Goal: Information Seeking & Learning: Learn about a topic

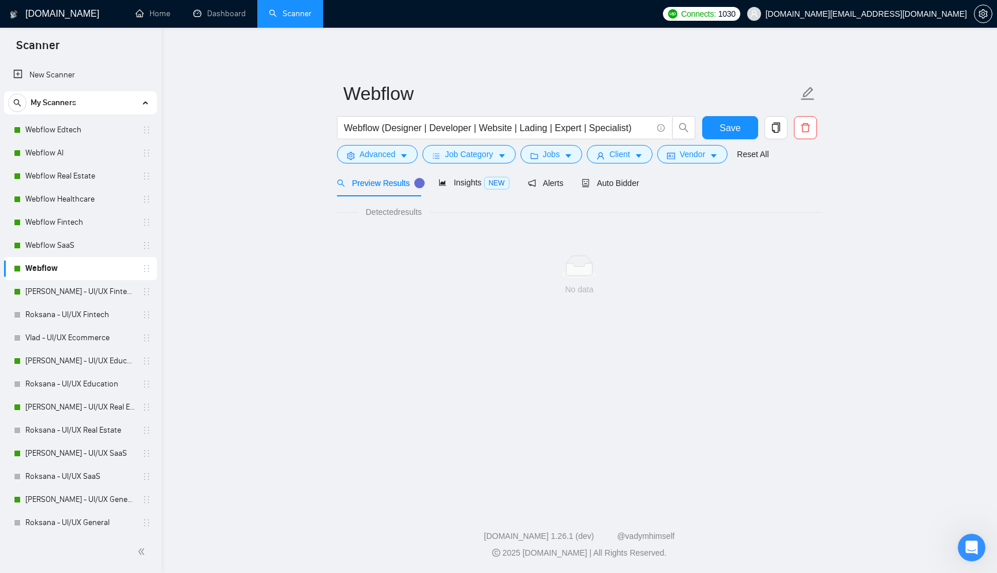
click at [917, 14] on span "[DOMAIN_NAME][EMAIL_ADDRESS][DOMAIN_NAME]" at bounding box center [866, 14] width 201 height 0
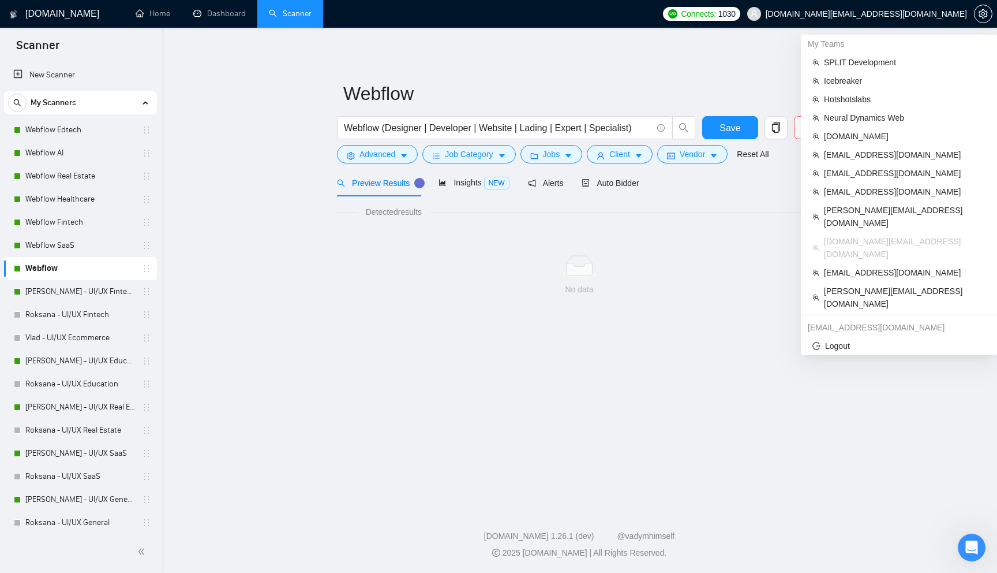
click at [902, 20] on span "[DOMAIN_NAME][EMAIL_ADDRESS][DOMAIN_NAME]" at bounding box center [857, 13] width 234 height 37
click at [878, 266] on span "[EMAIL_ADDRESS][DOMAIN_NAME]" at bounding box center [905, 272] width 162 height 13
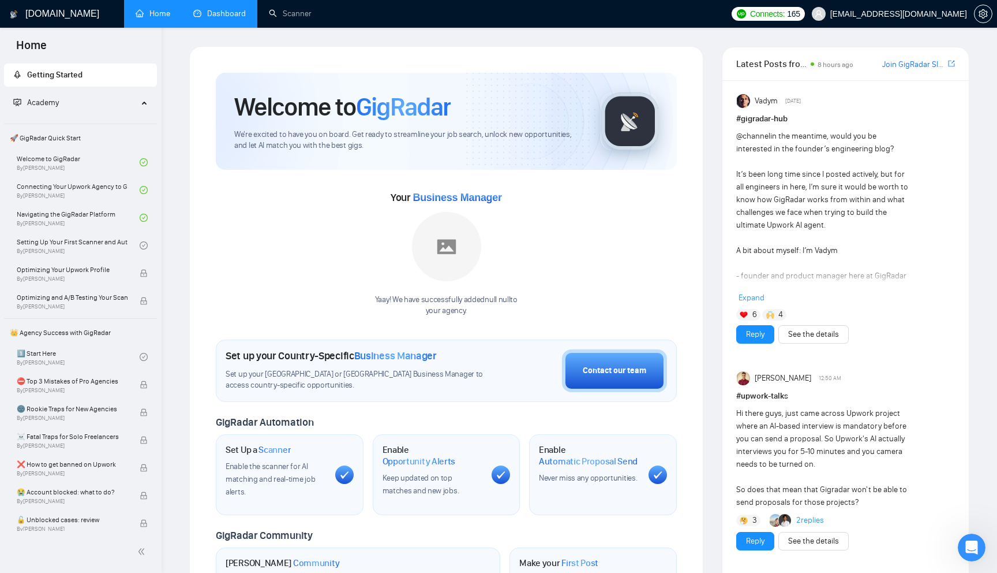
click at [218, 17] on link "Dashboard" at bounding box center [219, 14] width 53 height 10
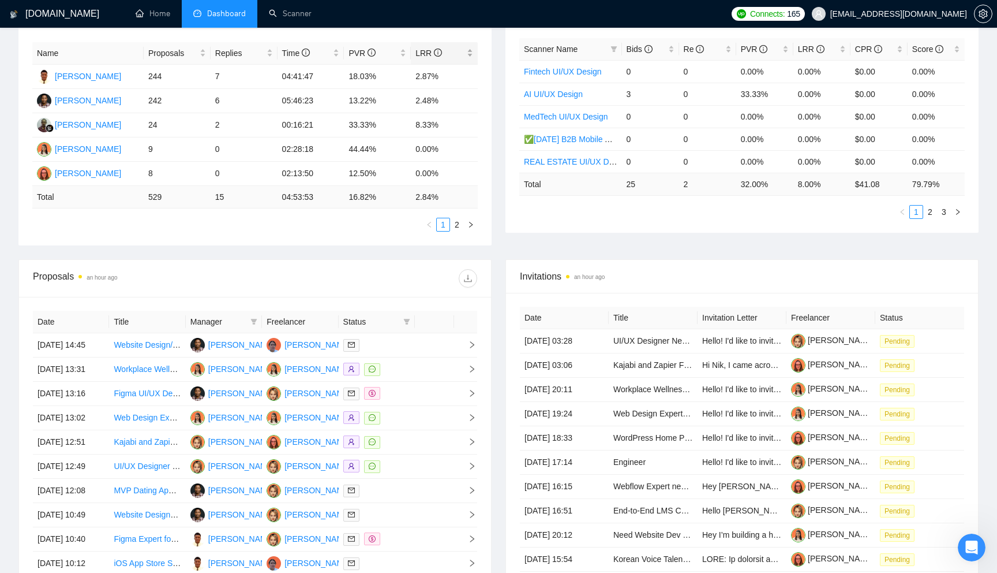
scroll to position [354, 0]
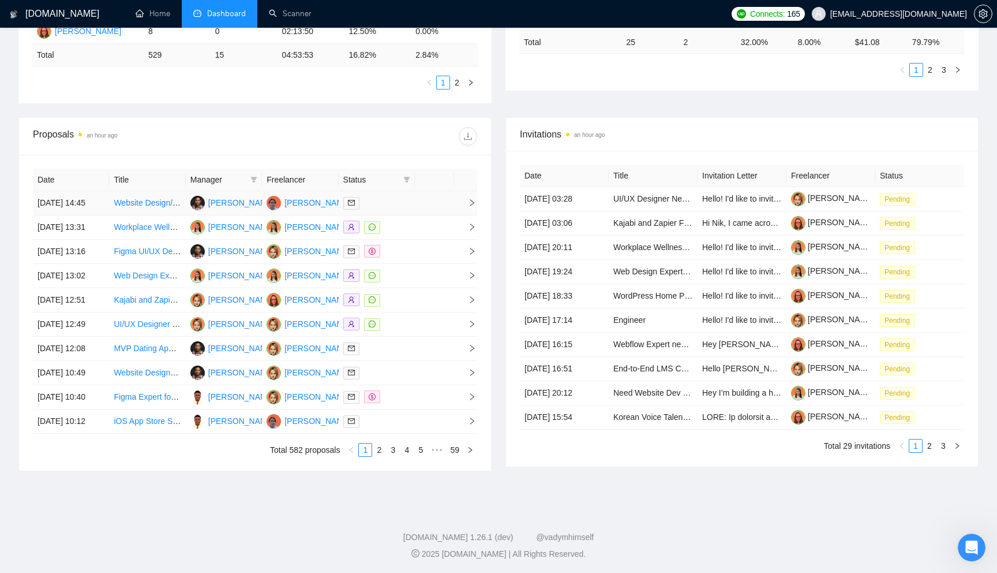
click at [387, 208] on div at bounding box center [376, 202] width 67 height 13
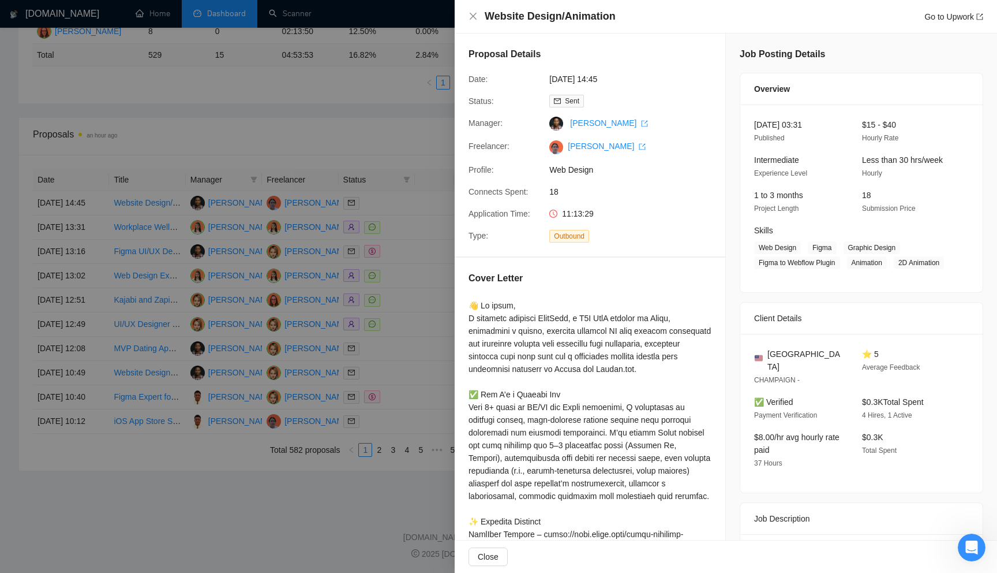
click at [339, 205] on div at bounding box center [498, 286] width 997 height 573
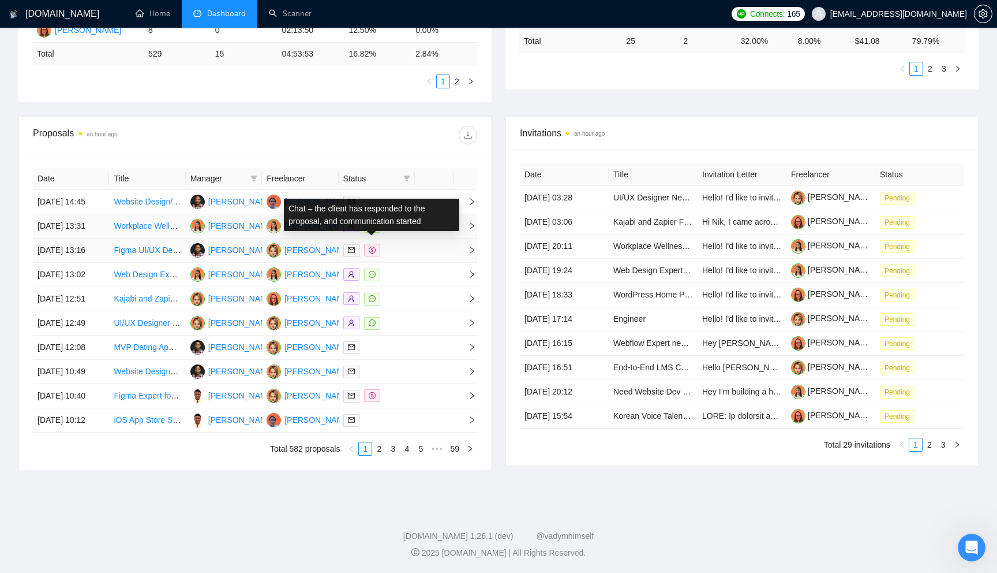
scroll to position [462, 0]
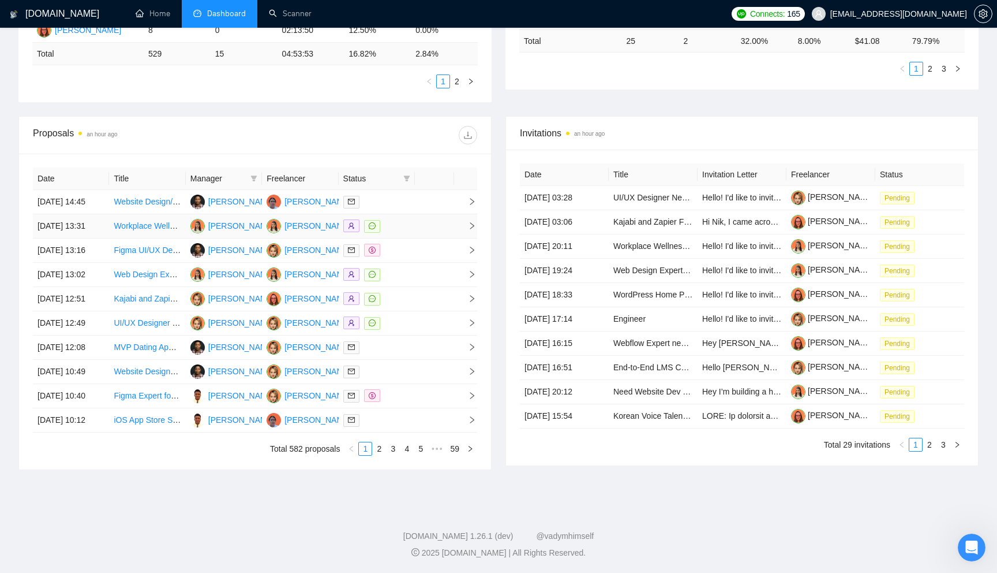
click at [431, 214] on td at bounding box center [434, 226] width 39 height 24
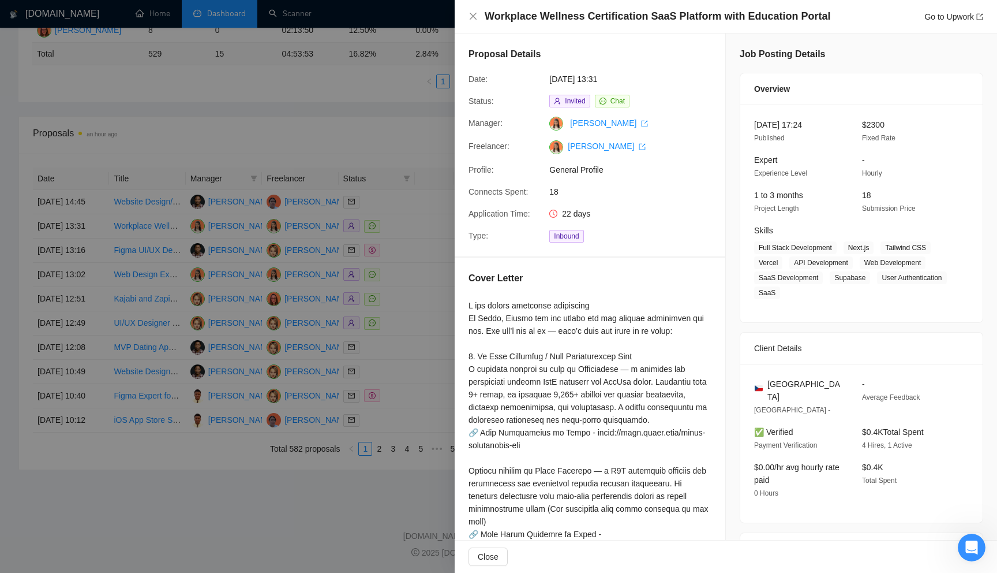
click at [370, 175] on div at bounding box center [498, 286] width 997 height 573
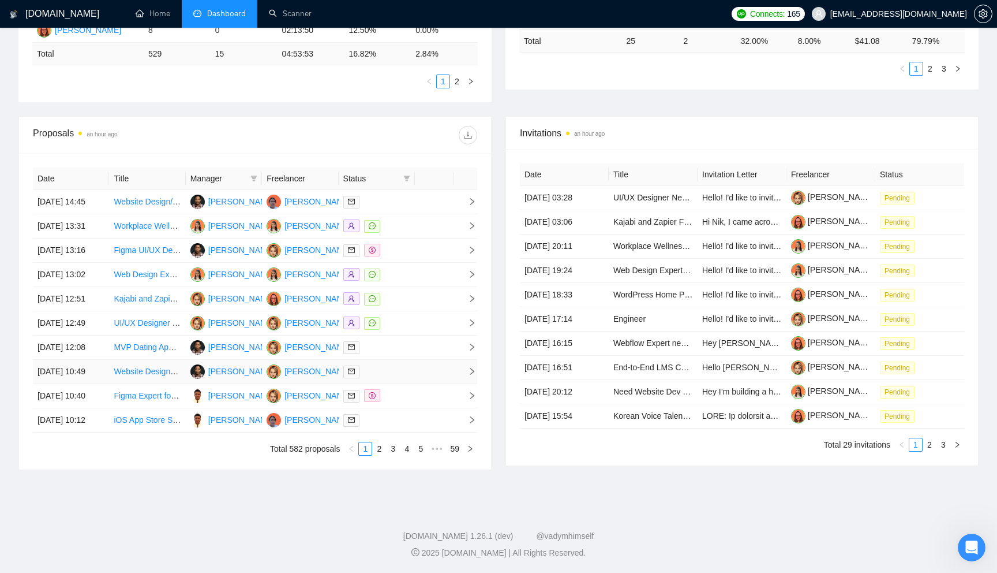
click at [436, 360] on td at bounding box center [434, 372] width 39 height 24
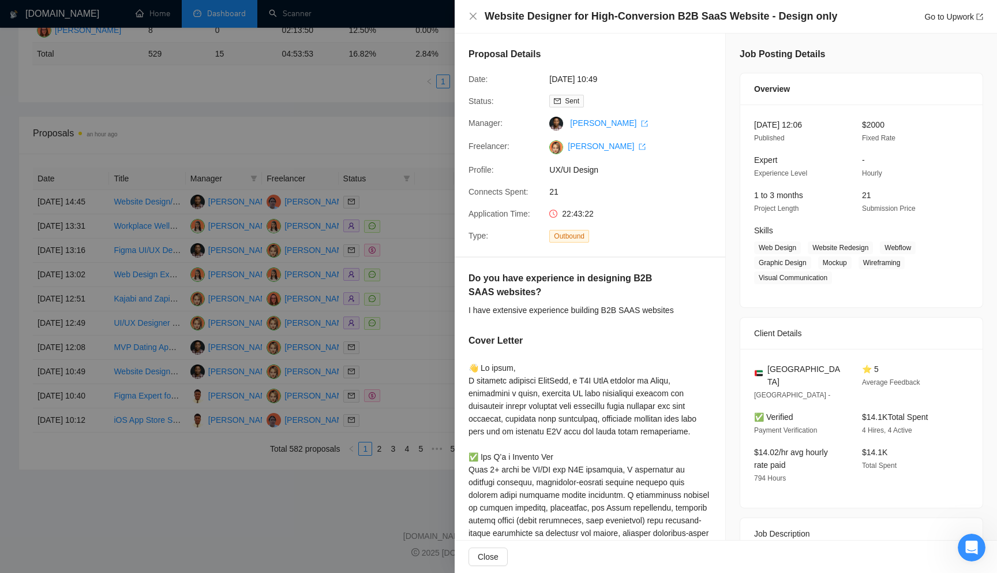
click at [312, 319] on div at bounding box center [498, 286] width 997 height 573
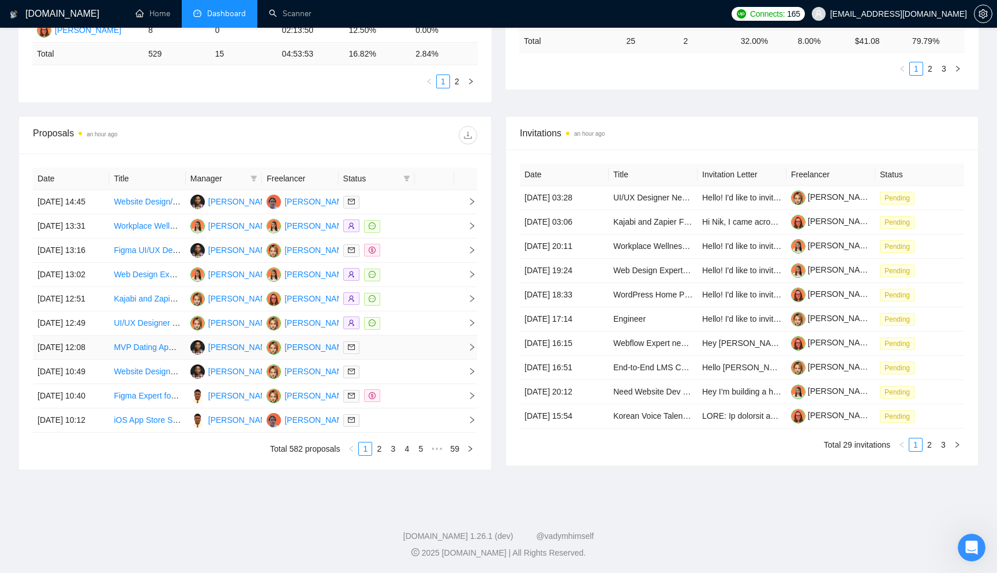
click at [409, 341] on div at bounding box center [376, 347] width 67 height 13
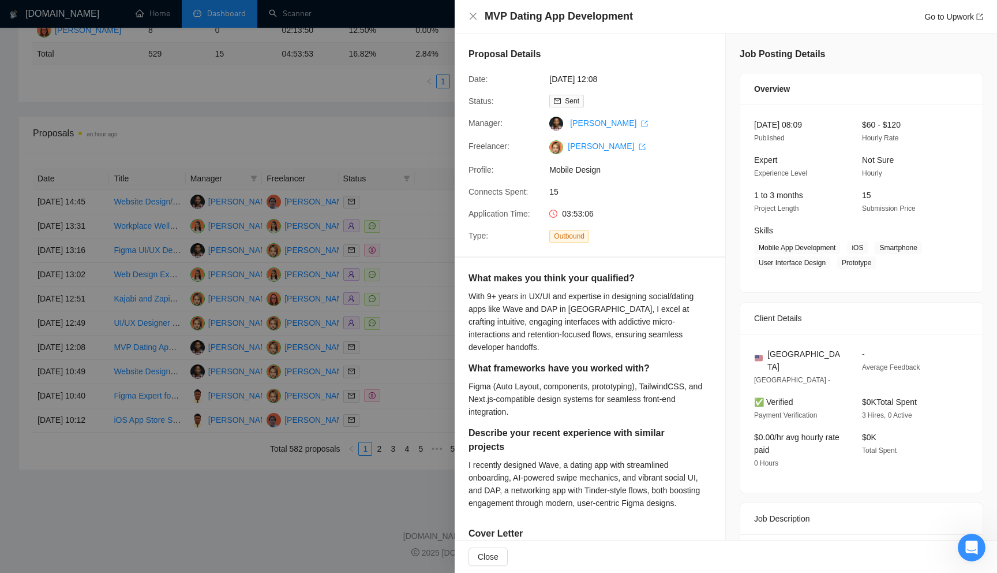
click at [538, 129] on div "Manager:" at bounding box center [504, 124] width 81 height 14
click at [343, 212] on div at bounding box center [498, 286] width 997 height 573
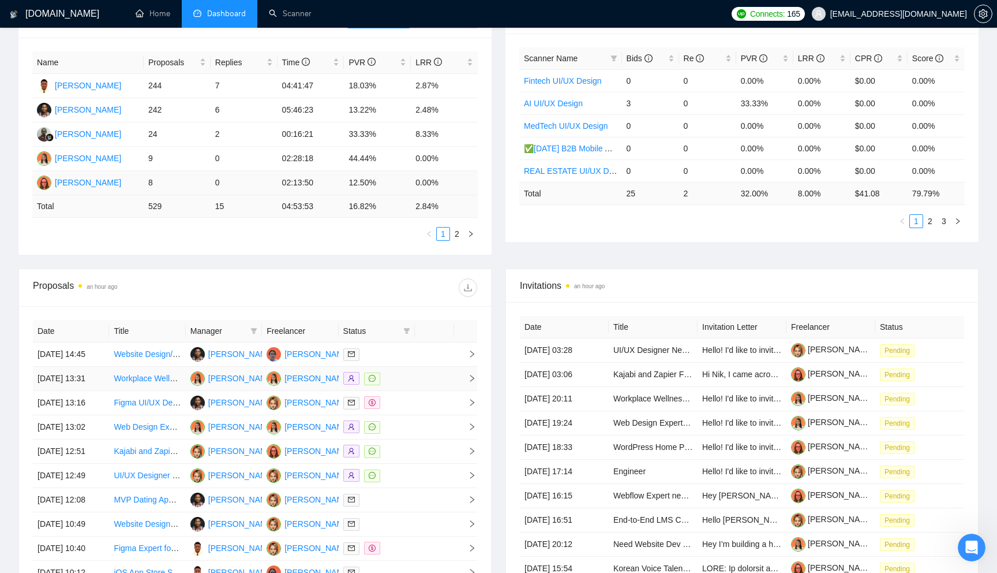
scroll to position [193, 0]
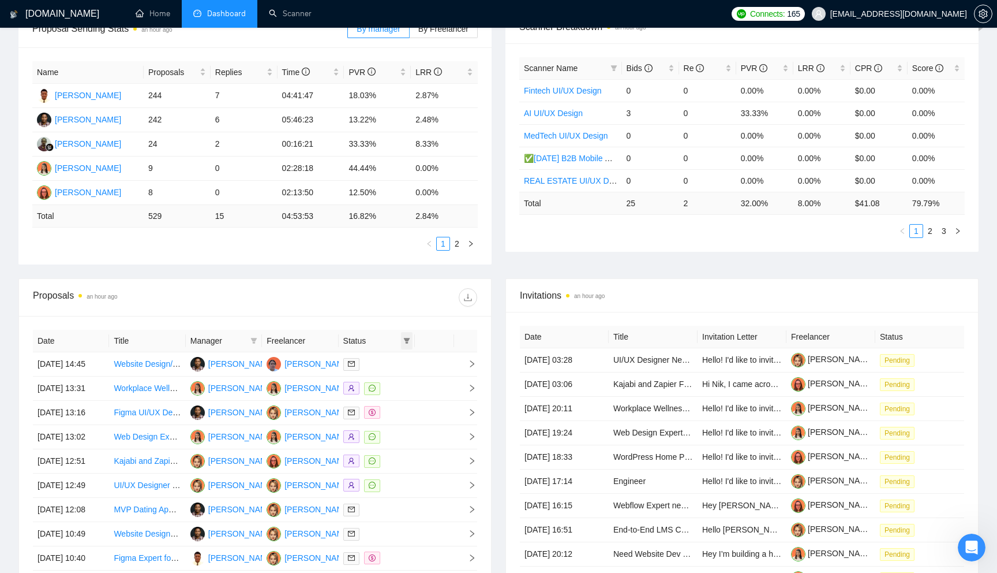
click at [401, 342] on span at bounding box center [407, 340] width 12 height 17
click at [377, 365] on span "Chat" at bounding box center [371, 362] width 22 height 9
checkbox input "true"
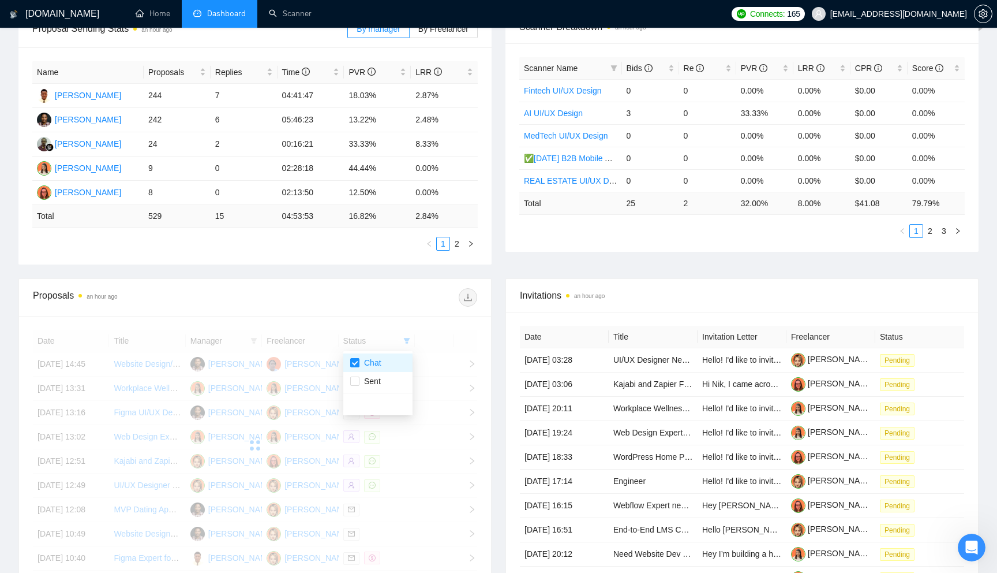
click at [365, 280] on div "Proposals an hour ago" at bounding box center [255, 297] width 444 height 37
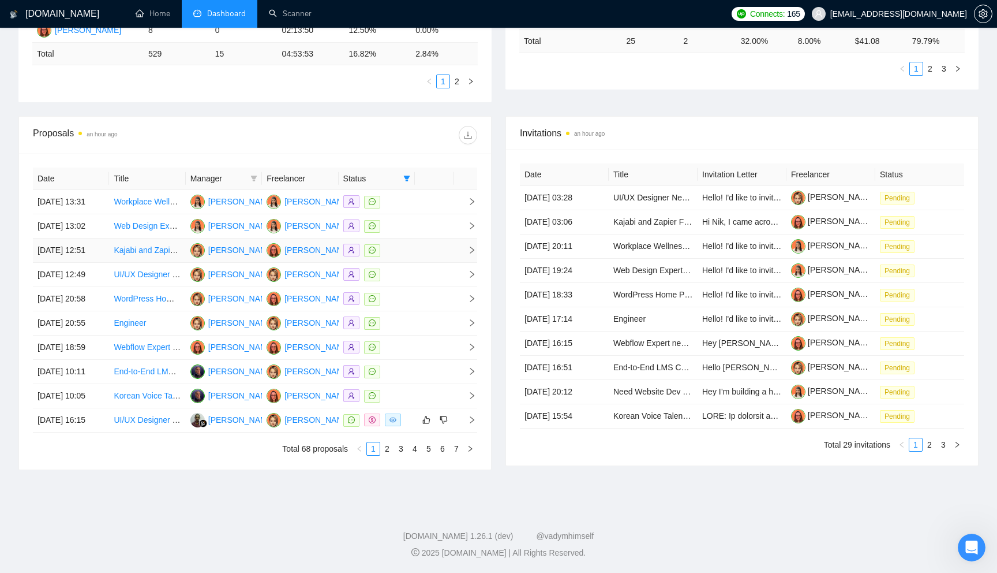
scroll to position [381, 0]
click at [409, 427] on div at bounding box center [376, 419] width 67 height 13
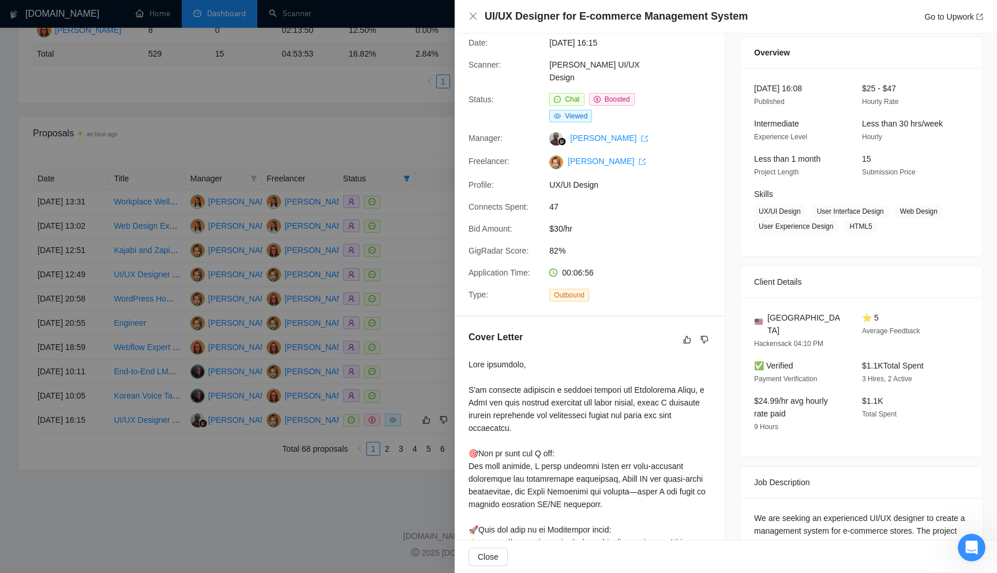
scroll to position [0, 0]
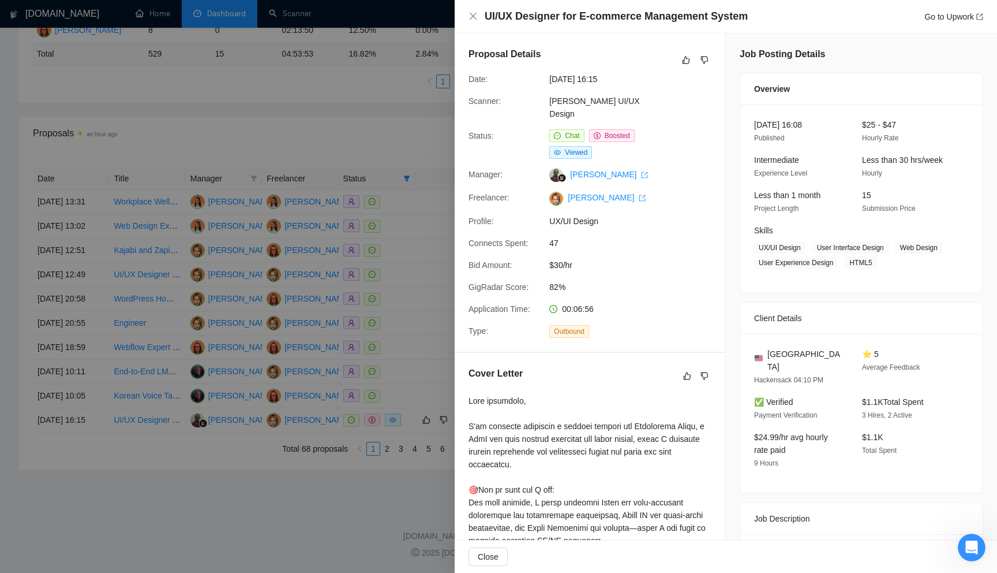
click at [364, 455] on div at bounding box center [498, 286] width 997 height 573
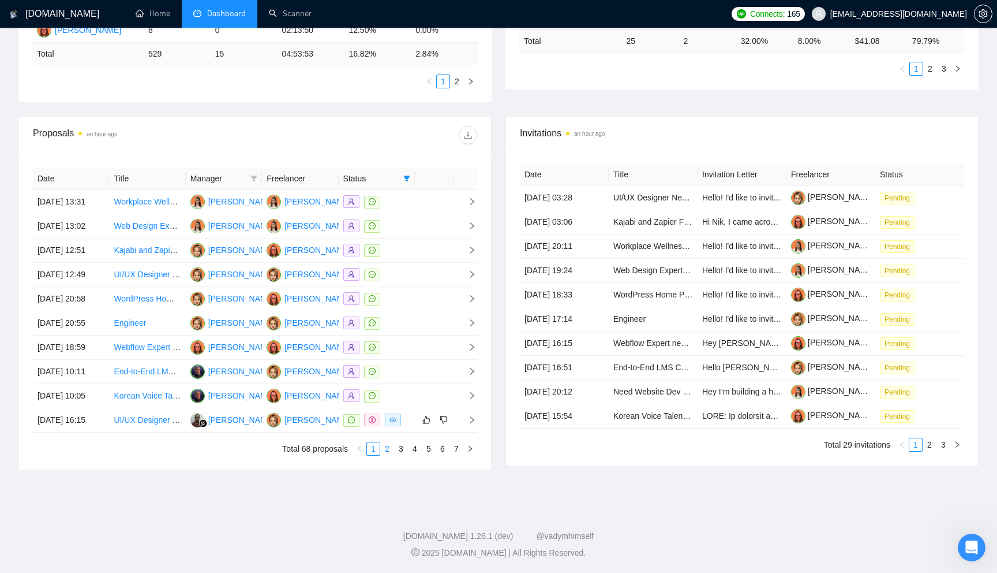
click at [383, 455] on link "2" at bounding box center [387, 448] width 13 height 13
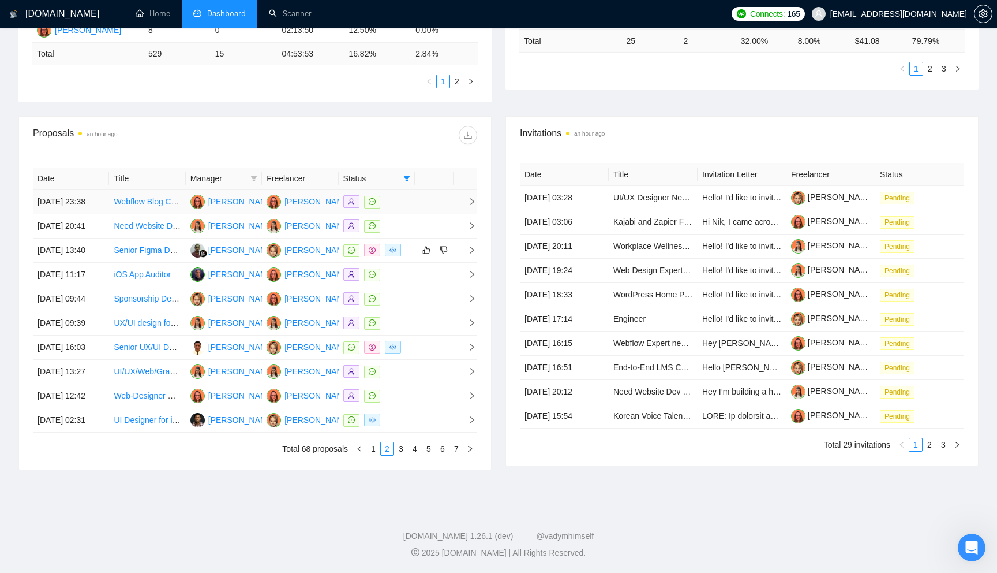
click at [435, 190] on td at bounding box center [434, 202] width 39 height 24
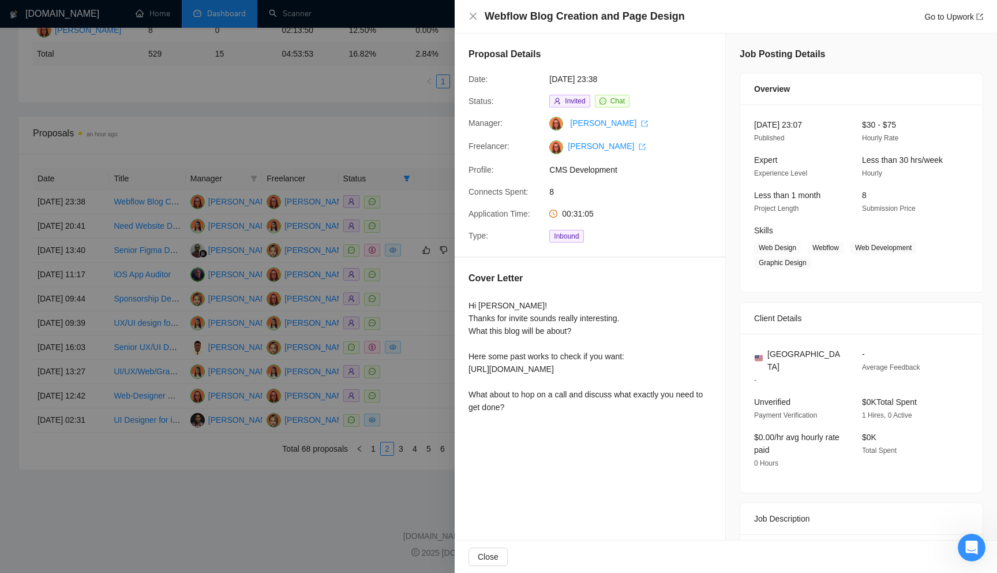
click at [296, 165] on div at bounding box center [498, 286] width 997 height 573
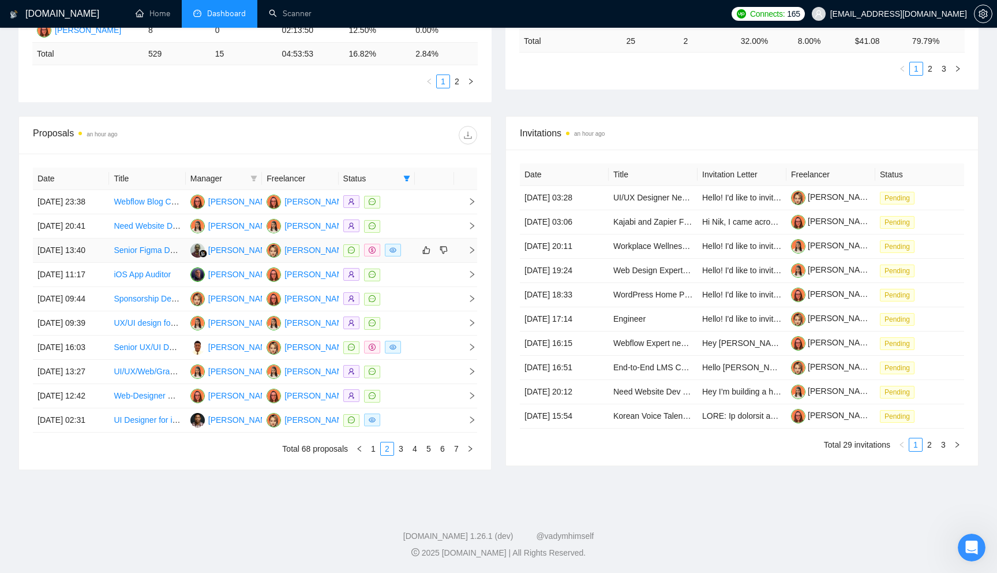
click at [413, 259] on td at bounding box center [377, 250] width 76 height 24
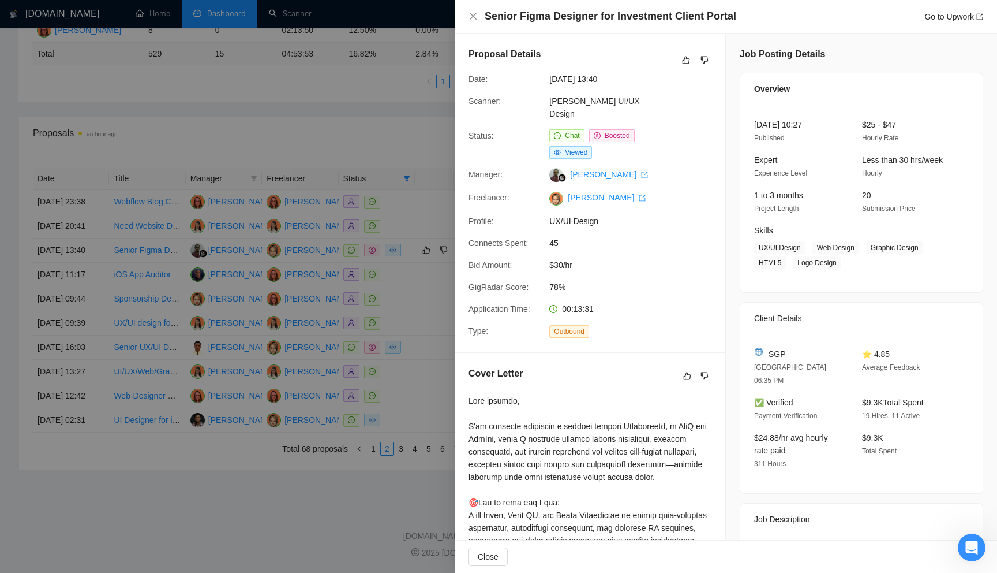
click at [267, 264] on div at bounding box center [498, 286] width 997 height 573
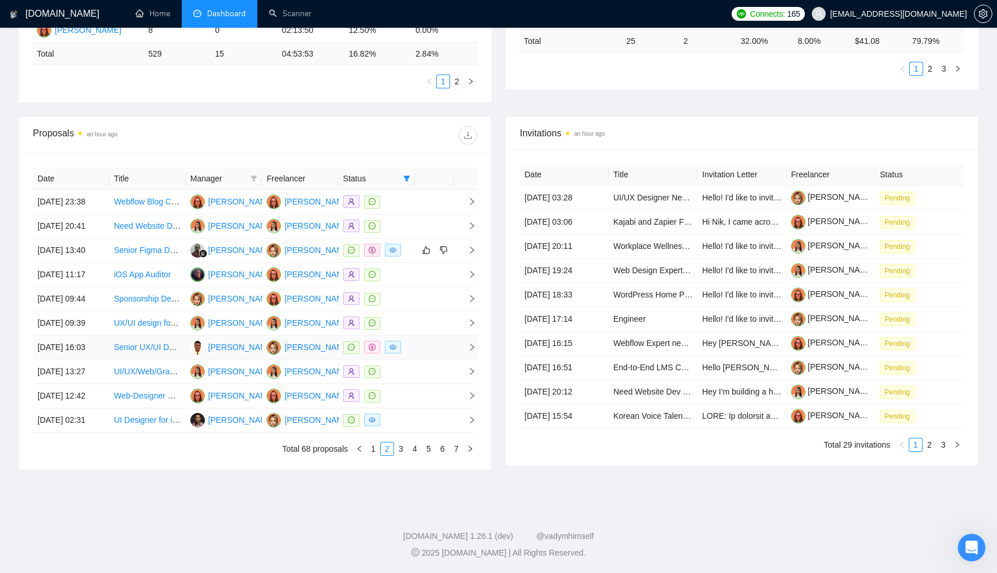
click at [420, 335] on td at bounding box center [434, 347] width 39 height 24
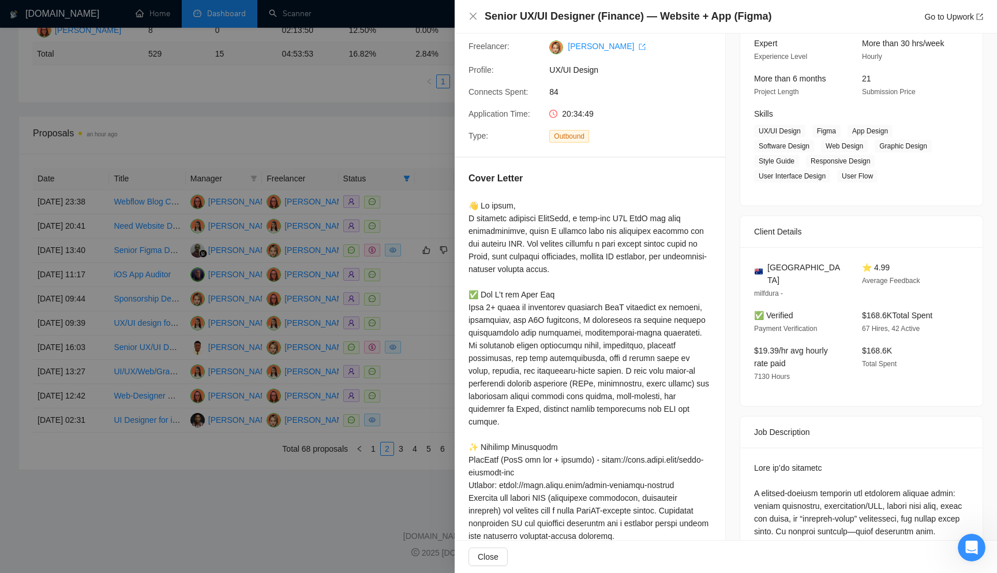
scroll to position [120, 0]
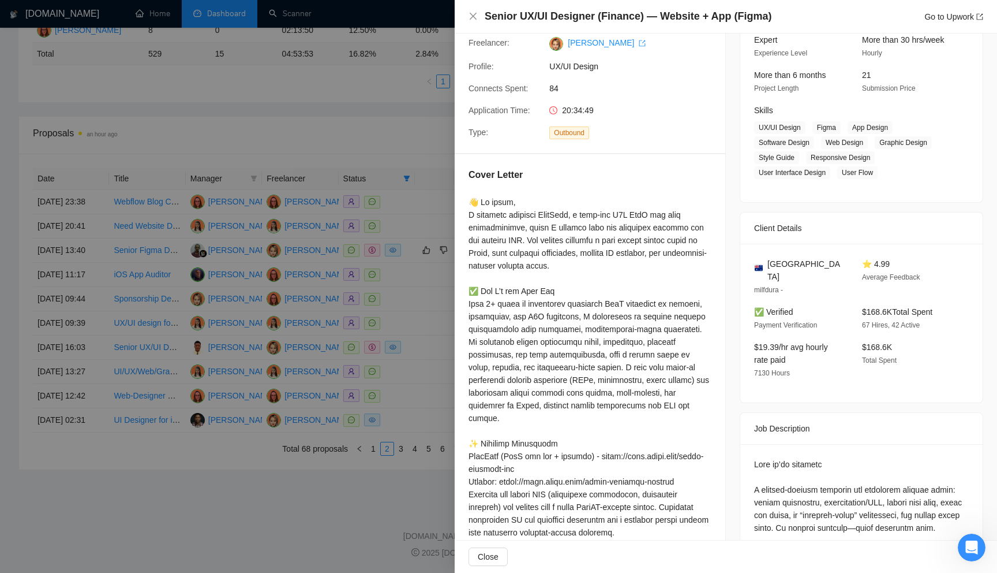
click at [328, 273] on div at bounding box center [498, 286] width 997 height 573
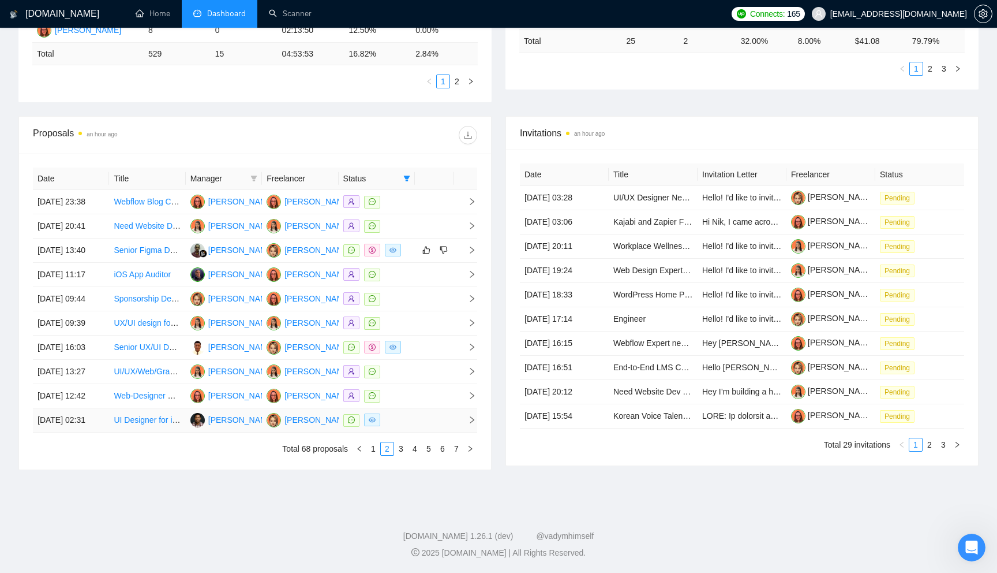
click at [423, 413] on td at bounding box center [434, 420] width 39 height 24
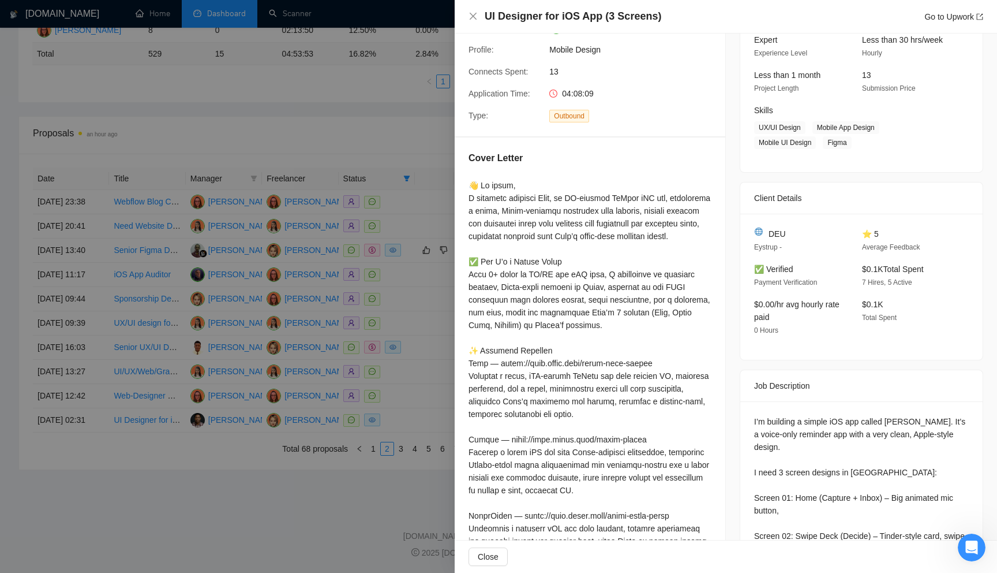
click at [327, 451] on div at bounding box center [498, 286] width 997 height 573
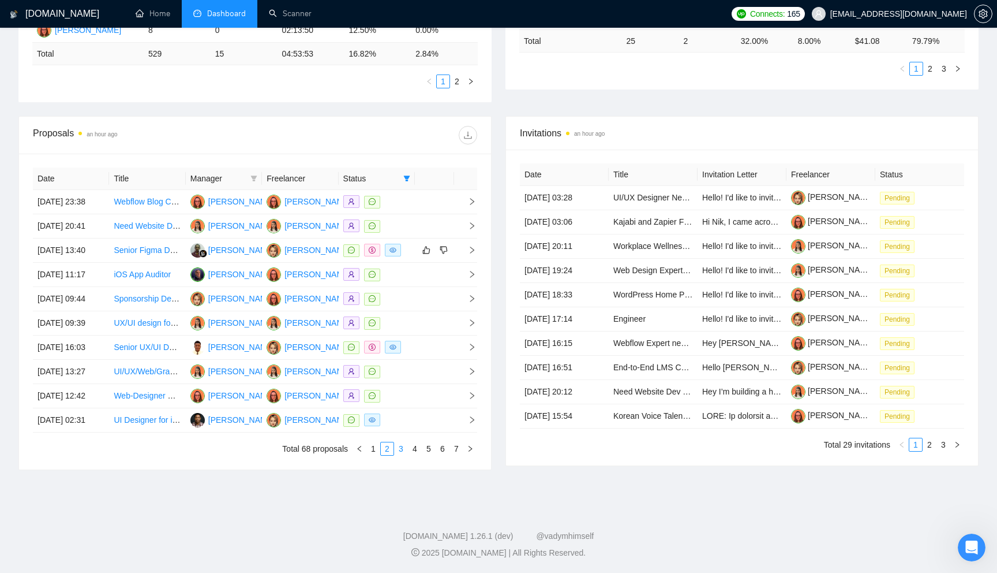
click at [396, 451] on link "3" at bounding box center [401, 448] width 13 height 13
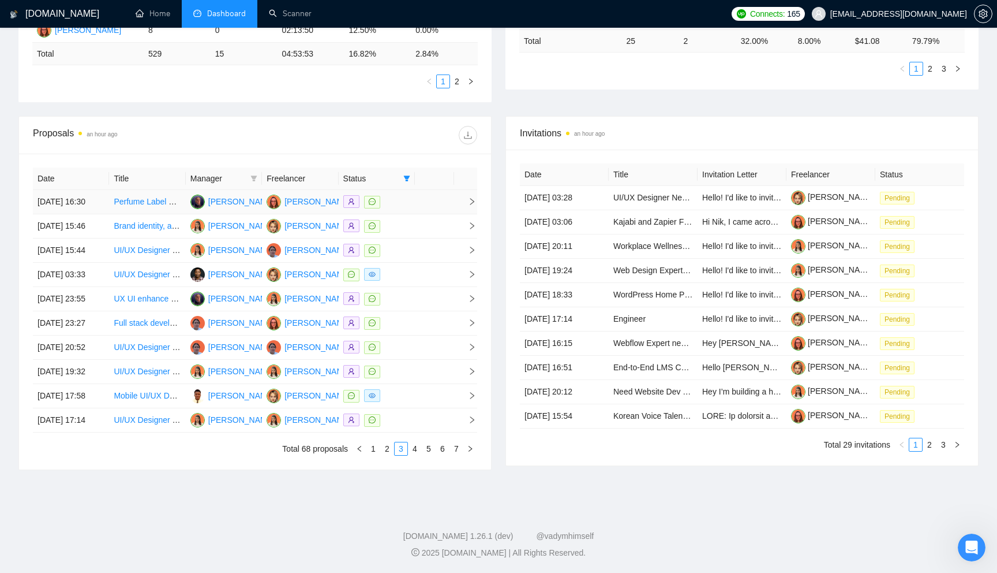
click at [439, 190] on td at bounding box center [434, 202] width 39 height 24
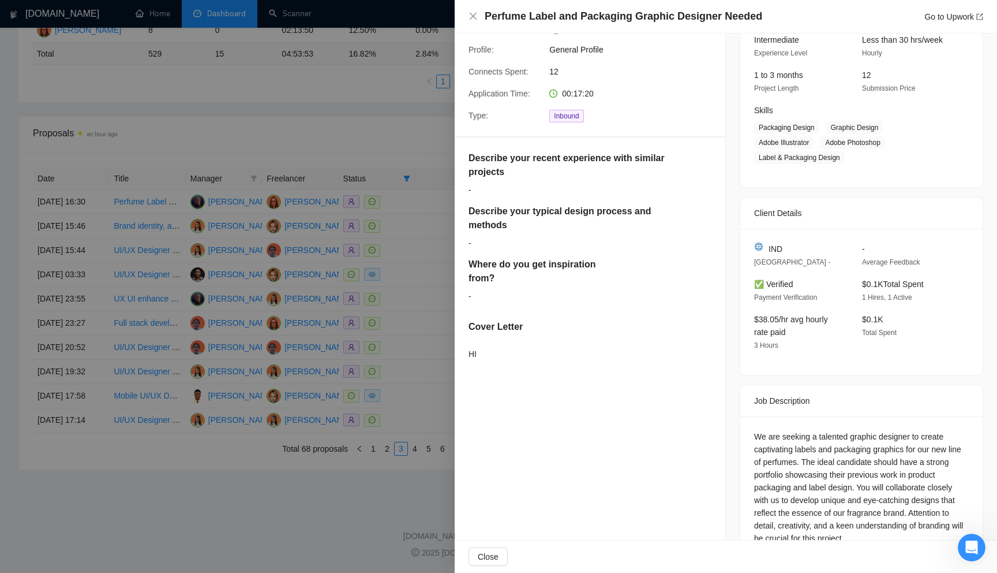
click at [343, 146] on div at bounding box center [498, 286] width 997 height 573
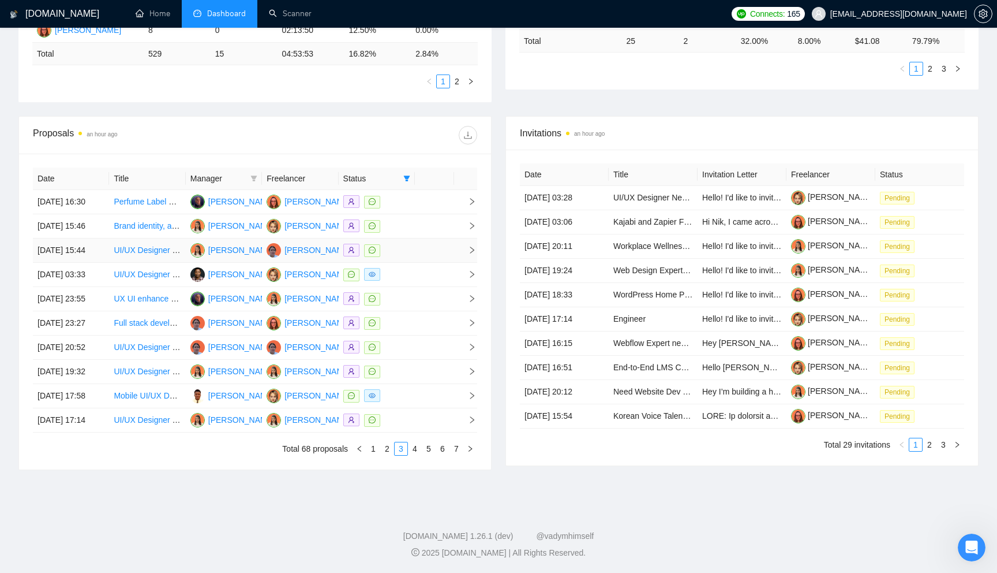
click at [422, 238] on td at bounding box center [434, 250] width 39 height 24
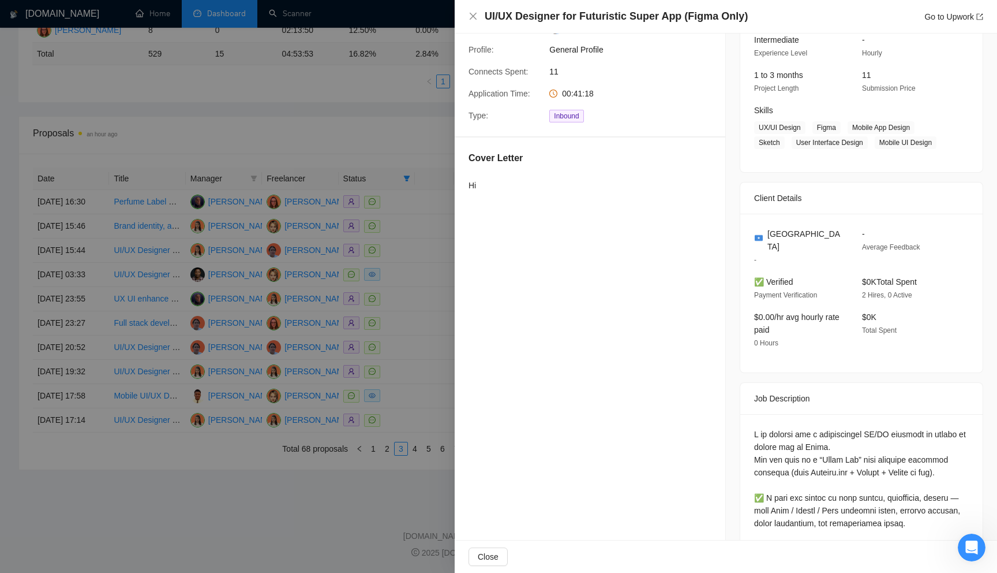
click at [341, 192] on div at bounding box center [498, 286] width 997 height 573
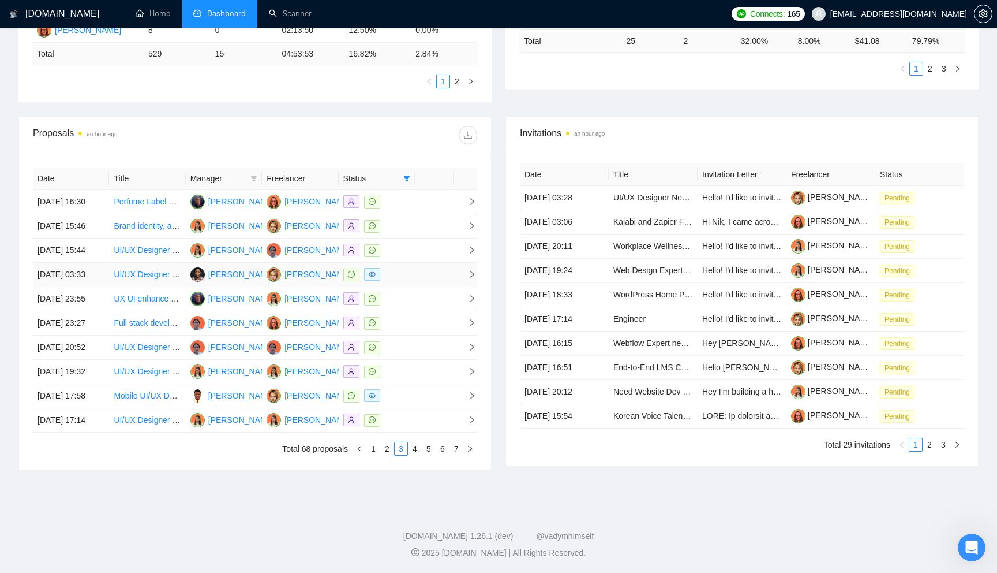
click at [436, 263] on td at bounding box center [434, 275] width 39 height 24
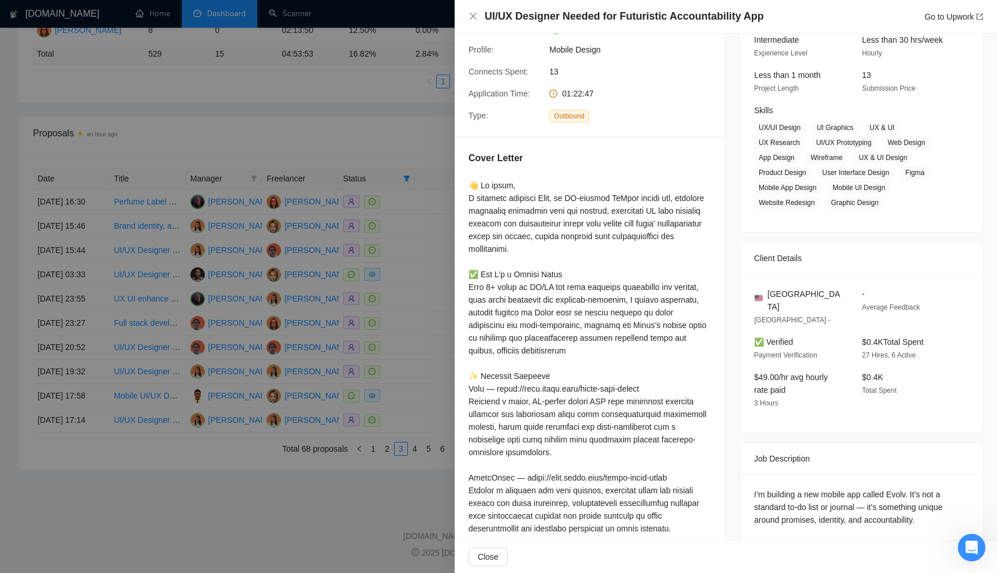
click at [398, 313] on div at bounding box center [498, 286] width 997 height 573
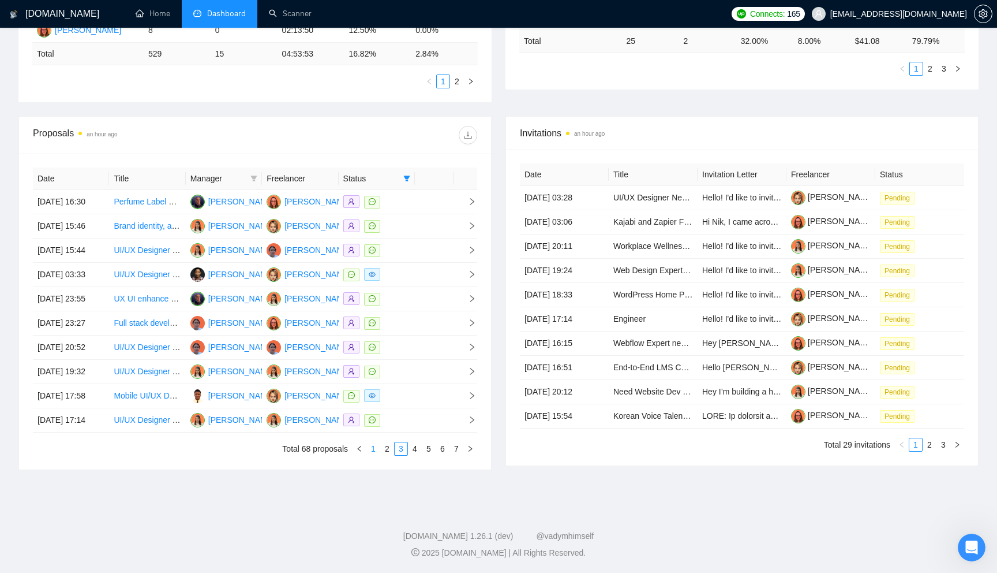
click at [375, 451] on link "1" at bounding box center [373, 448] width 13 height 13
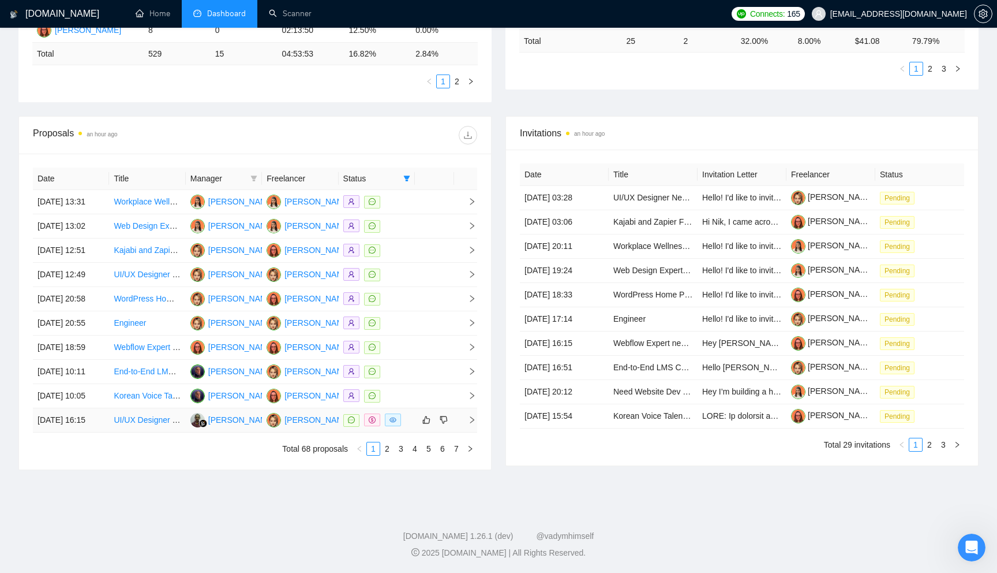
click at [419, 425] on td at bounding box center [434, 420] width 39 height 24
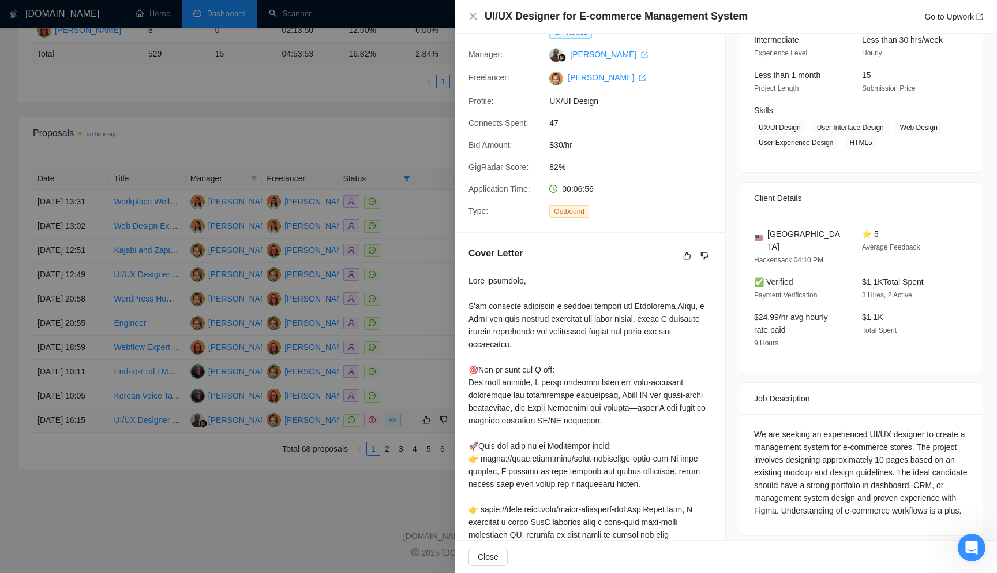
scroll to position [115, 0]
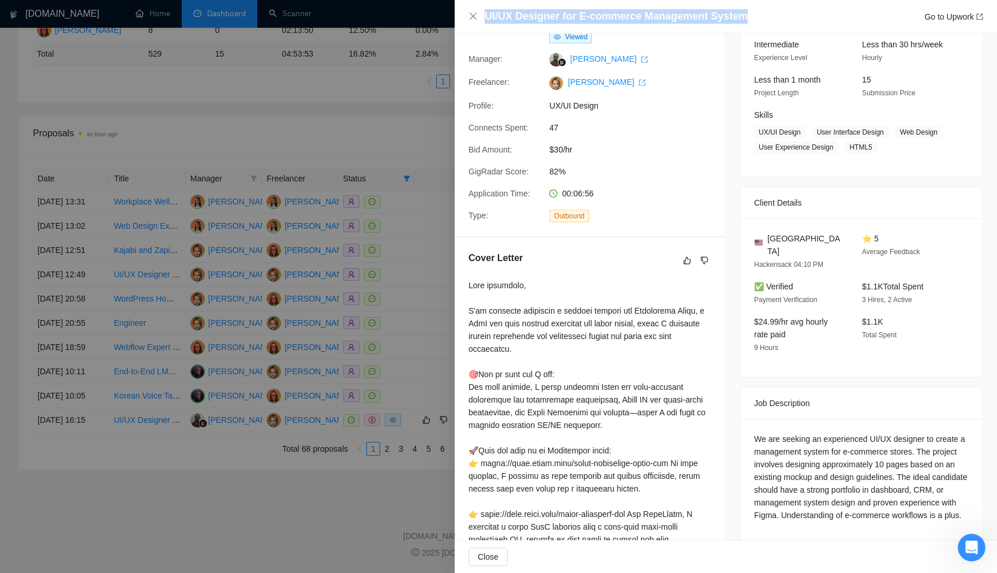
drag, startPoint x: 753, startPoint y: 16, endPoint x: 484, endPoint y: 16, distance: 268.9
click at [484, 16] on div "UI/UX Designer for E-commerce Management System Go to Upwork" at bounding box center [726, 16] width 515 height 14
copy h4 "UI/UX Designer for E-commerce Management System"
click at [383, 340] on div at bounding box center [498, 286] width 997 height 573
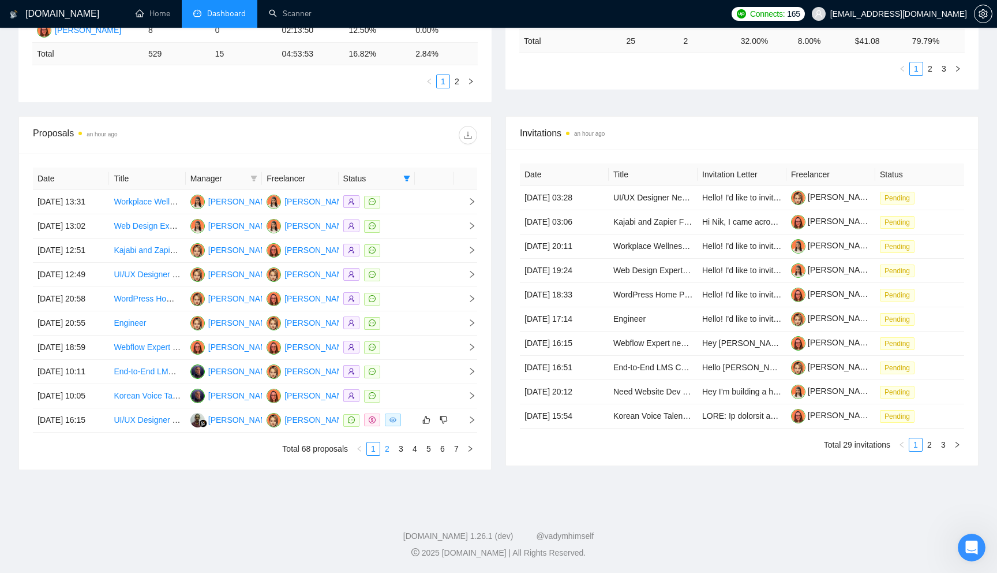
click at [387, 448] on link "2" at bounding box center [387, 448] width 13 height 13
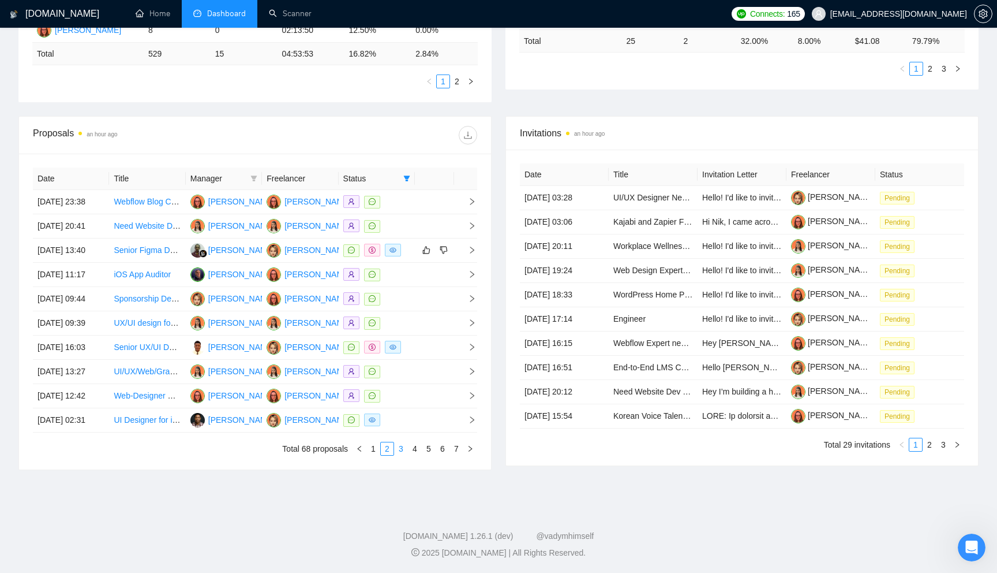
click at [400, 452] on link "3" at bounding box center [401, 448] width 13 height 13
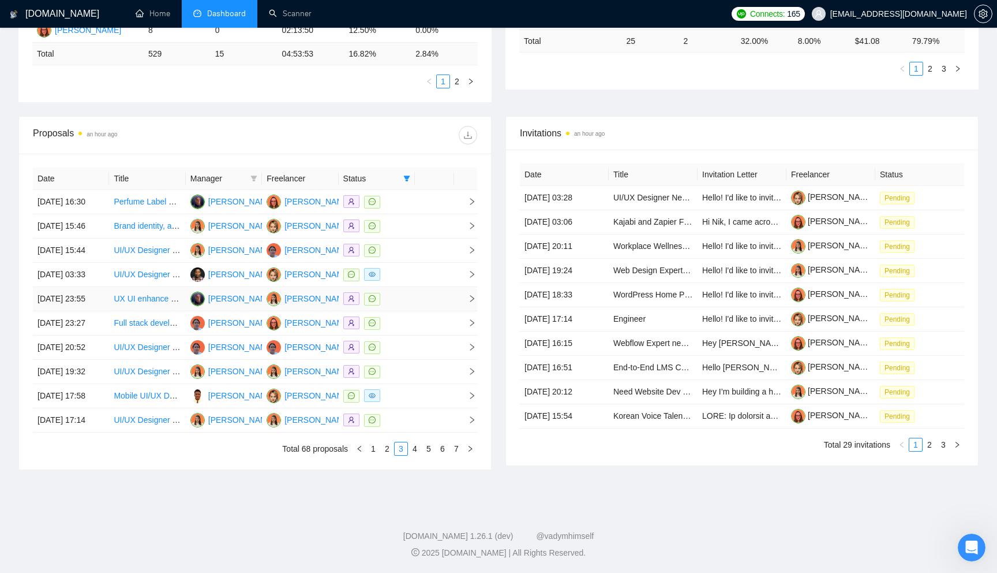
scroll to position [420, 0]
click at [415, 455] on link "4" at bounding box center [415, 448] width 13 height 13
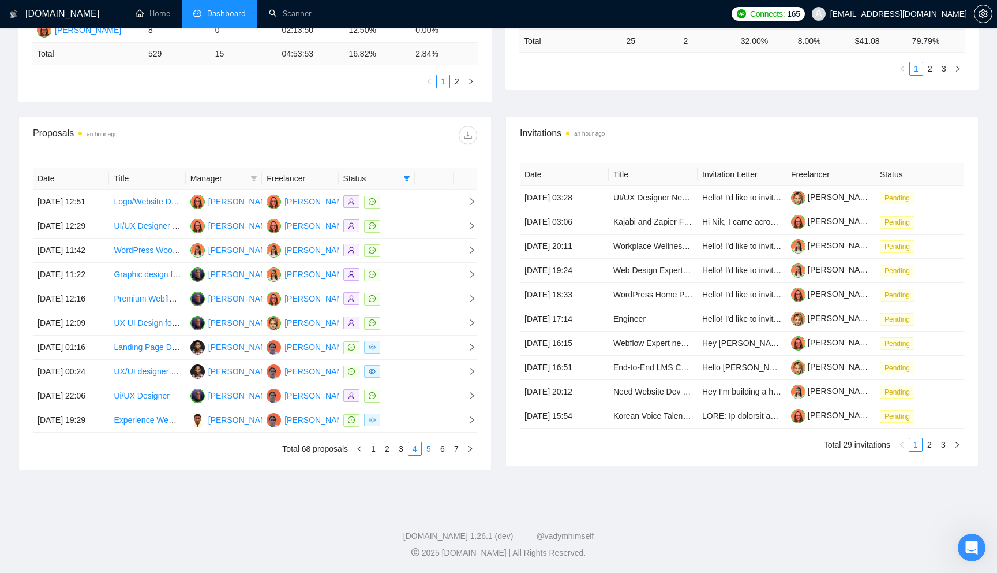
click at [425, 455] on link "5" at bounding box center [428, 448] width 13 height 13
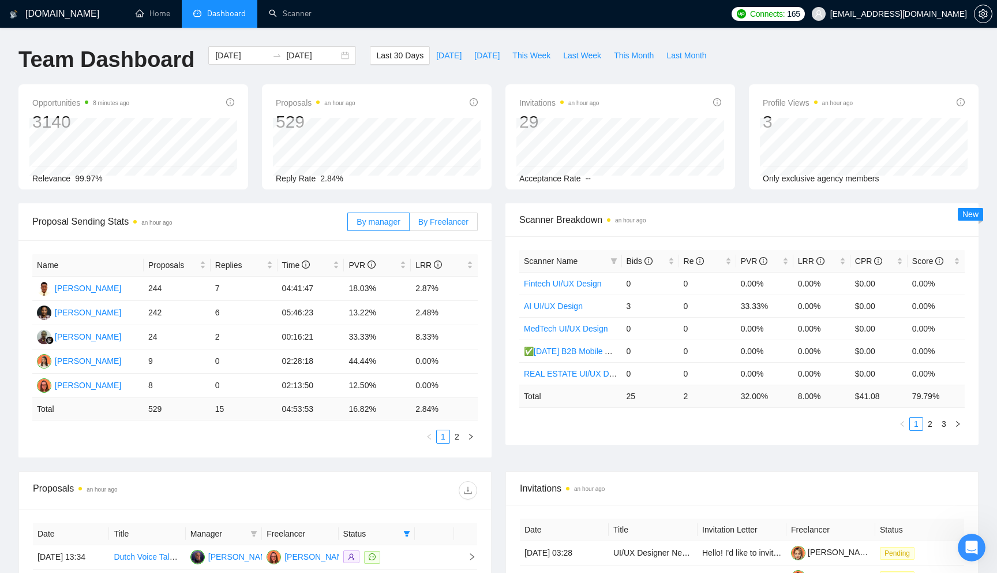
click at [452, 216] on label "By Freelancer" at bounding box center [444, 221] width 68 height 18
click at [410, 225] on input "By Freelancer" at bounding box center [410, 225] width 0 height 0
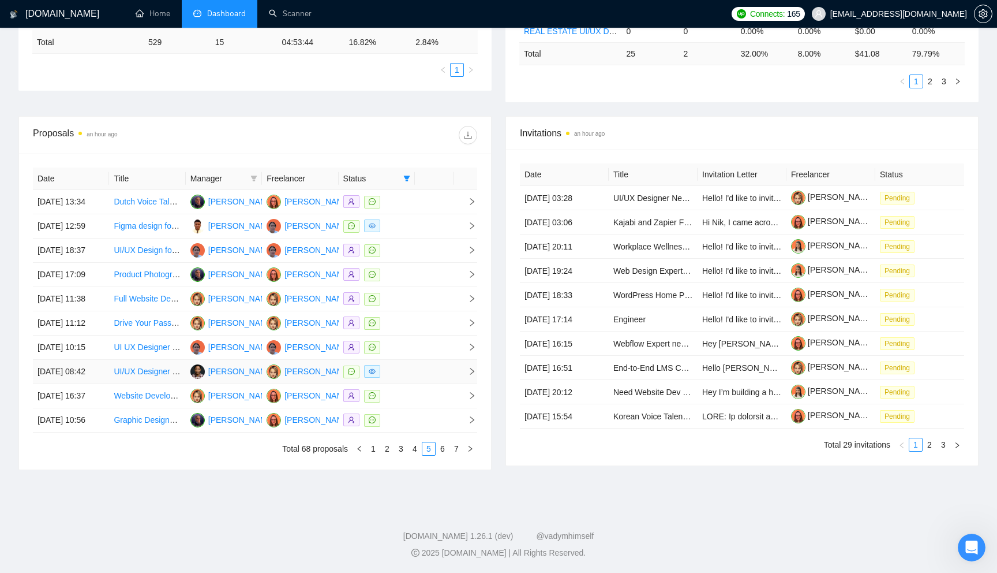
scroll to position [452, 0]
click at [458, 446] on link "7" at bounding box center [456, 448] width 13 height 13
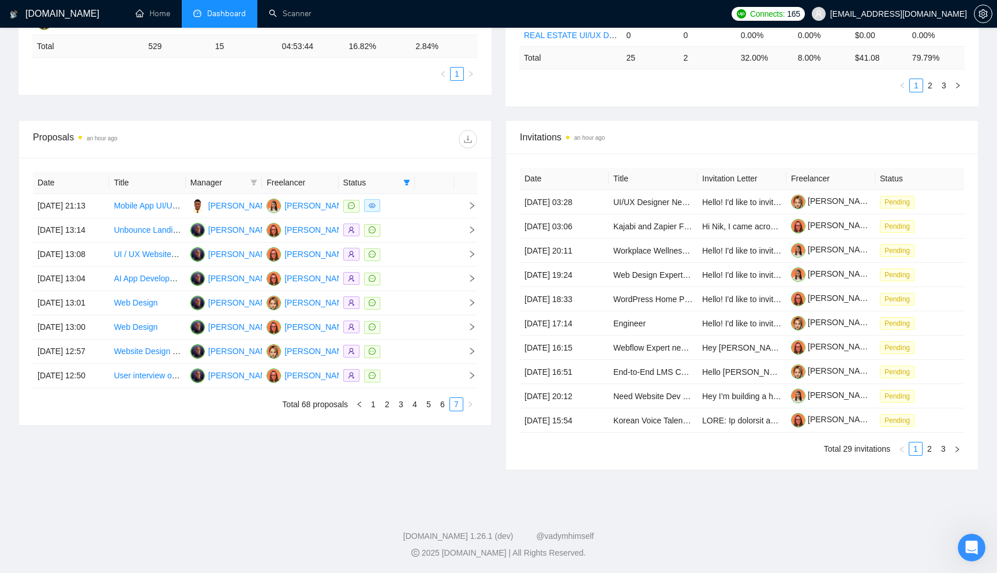
scroll to position [381, 0]
click at [420, 194] on td at bounding box center [434, 206] width 39 height 24
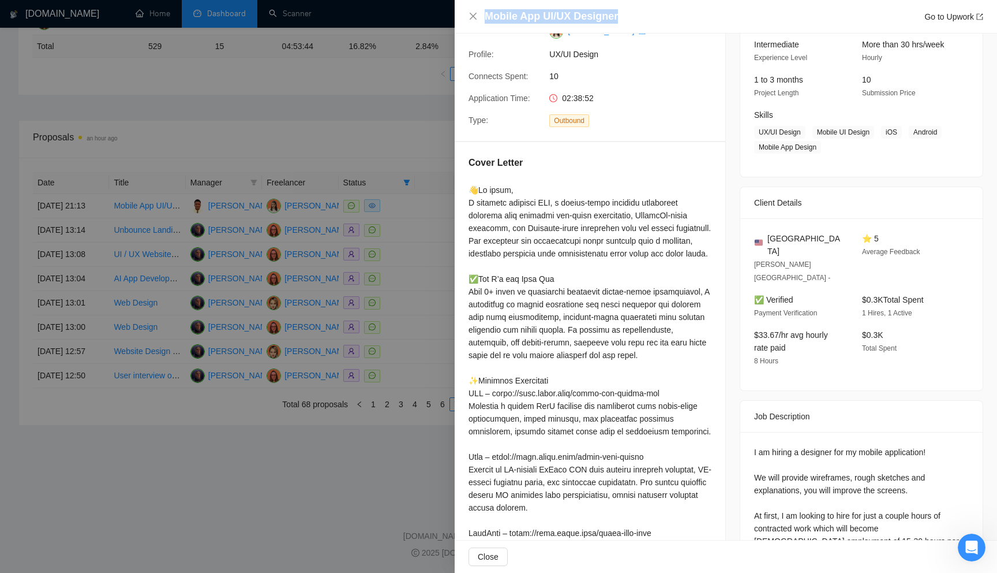
drag, startPoint x: 623, startPoint y: 17, endPoint x: 481, endPoint y: 16, distance: 142.0
click at [481, 16] on div "Mobile App UI/UX Designer Go to Upwork" at bounding box center [726, 16] width 515 height 14
click at [553, 11] on h4 "Mobile App UI/UX Designer" at bounding box center [551, 16] width 133 height 14
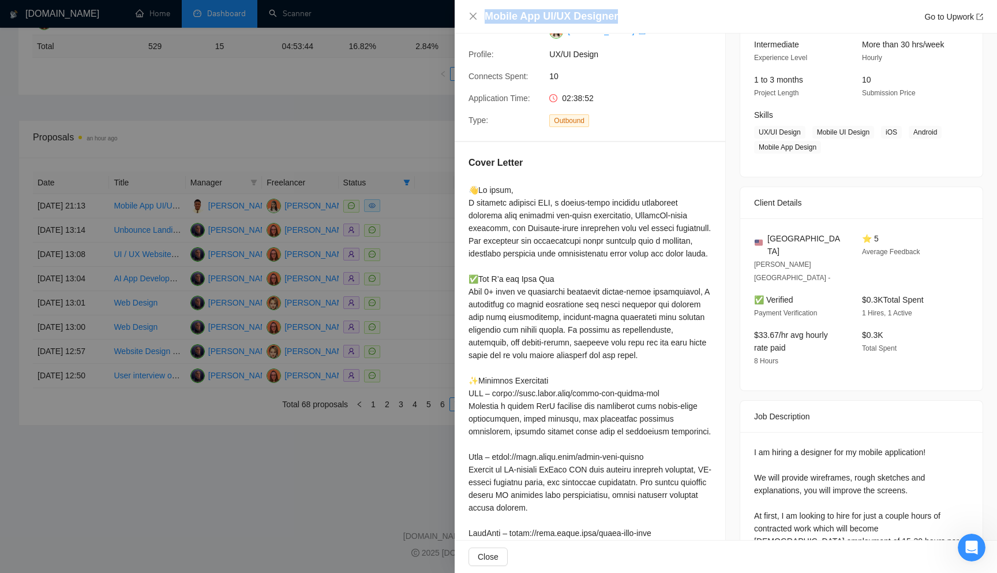
copy h4 "Mobile App UI/UX Designer"
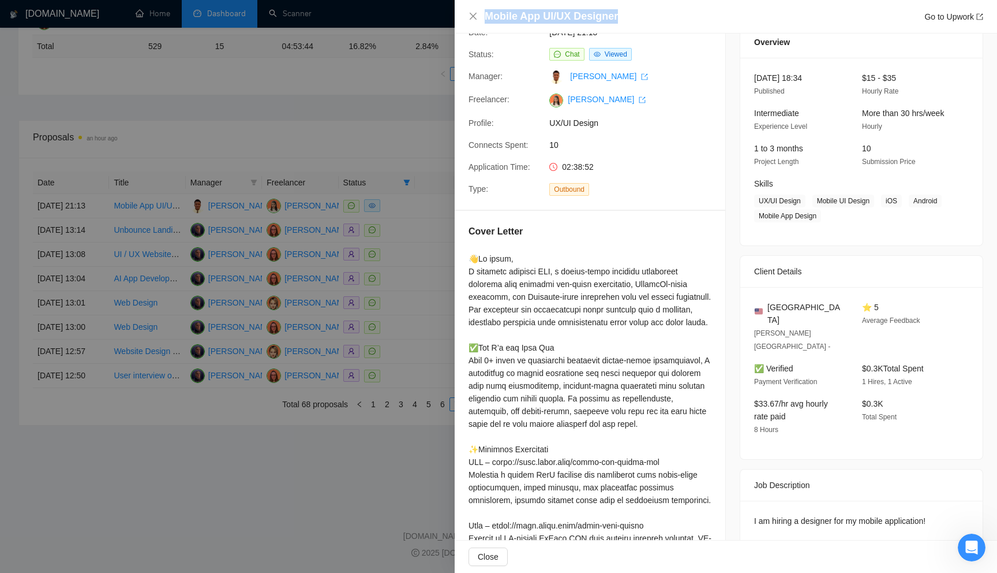
scroll to position [91, 0]
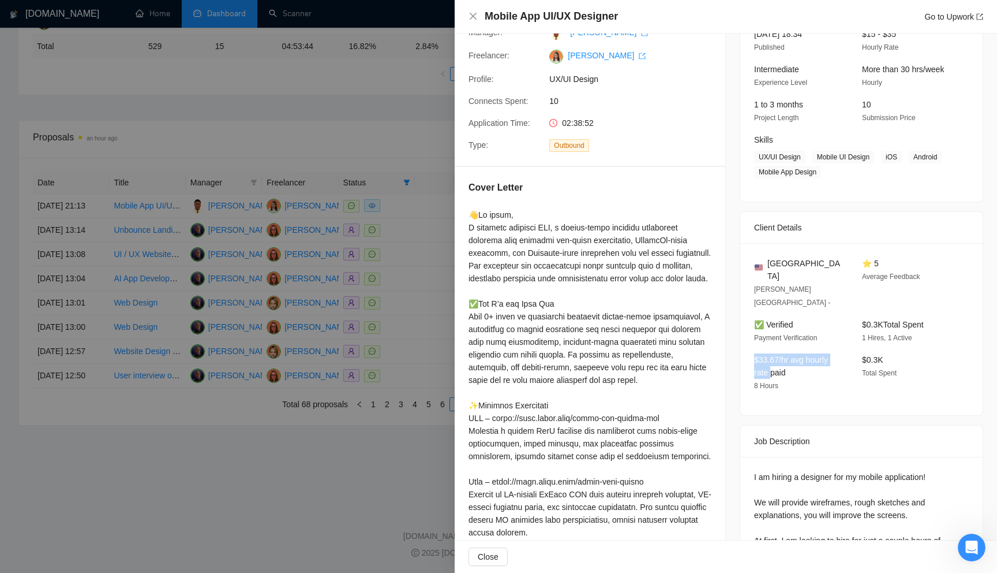
drag, startPoint x: 754, startPoint y: 335, endPoint x: 774, endPoint y: 351, distance: 25.4
click at [774, 353] on div "$33.67/hr avg hourly rate paid 8 Hours" at bounding box center [799, 372] width 99 height 39
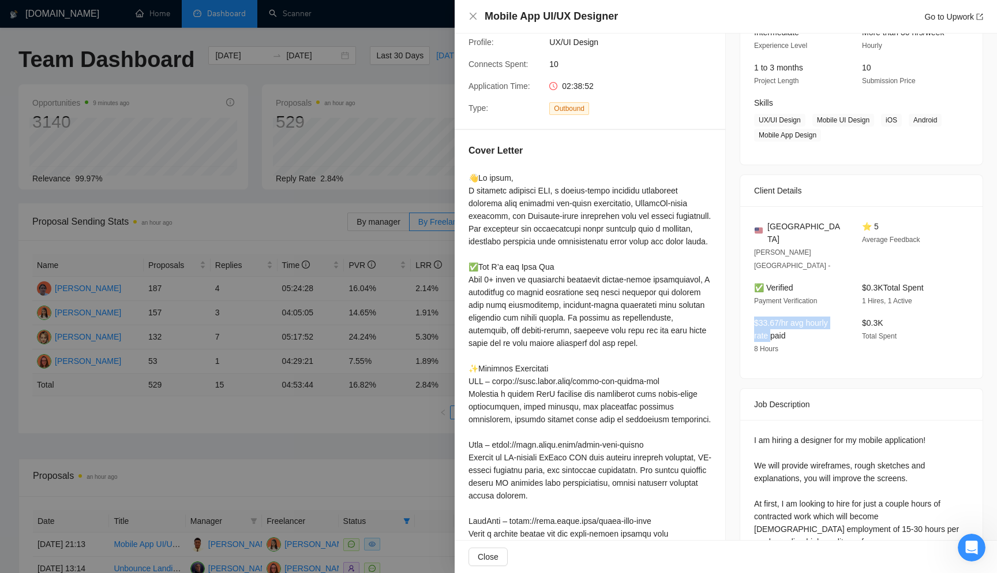
scroll to position [0, 0]
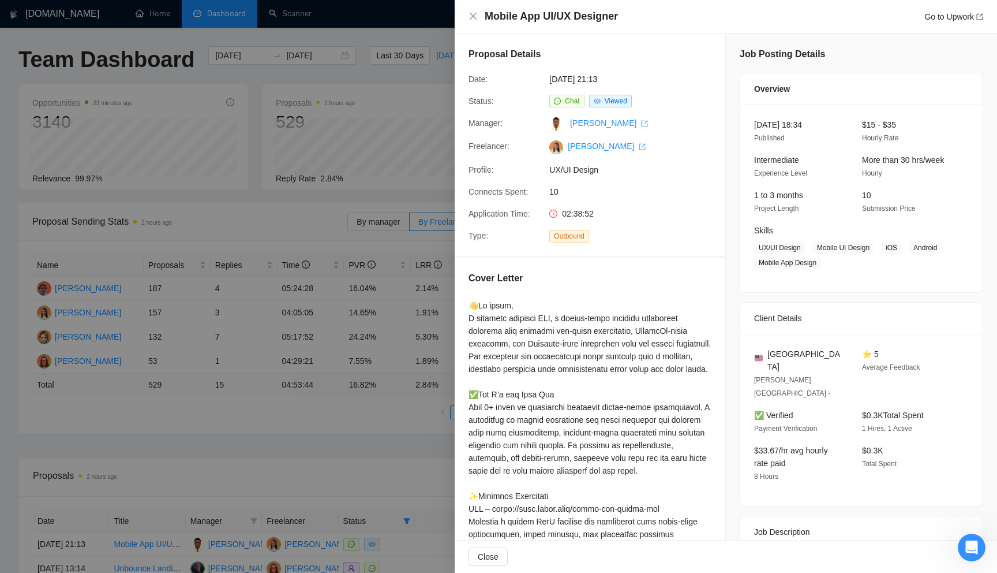
click at [198, 113] on div at bounding box center [498, 286] width 997 height 573
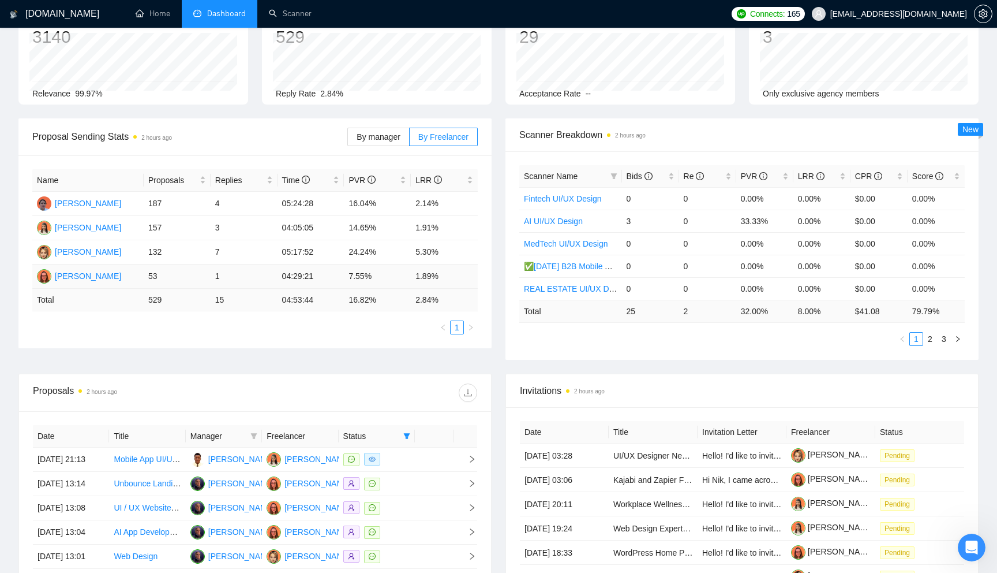
scroll to position [381, 0]
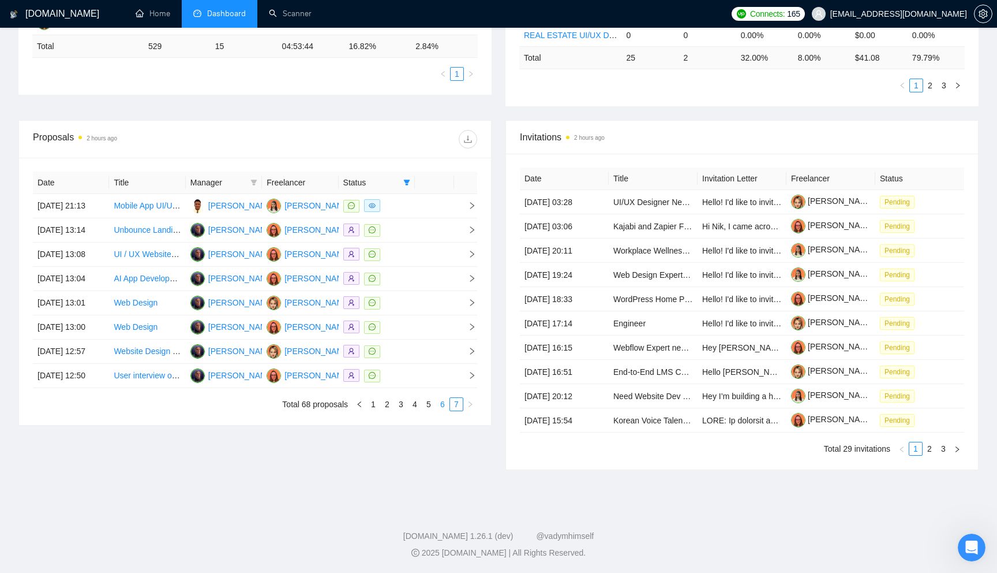
click at [444, 410] on link "6" at bounding box center [442, 404] width 13 height 13
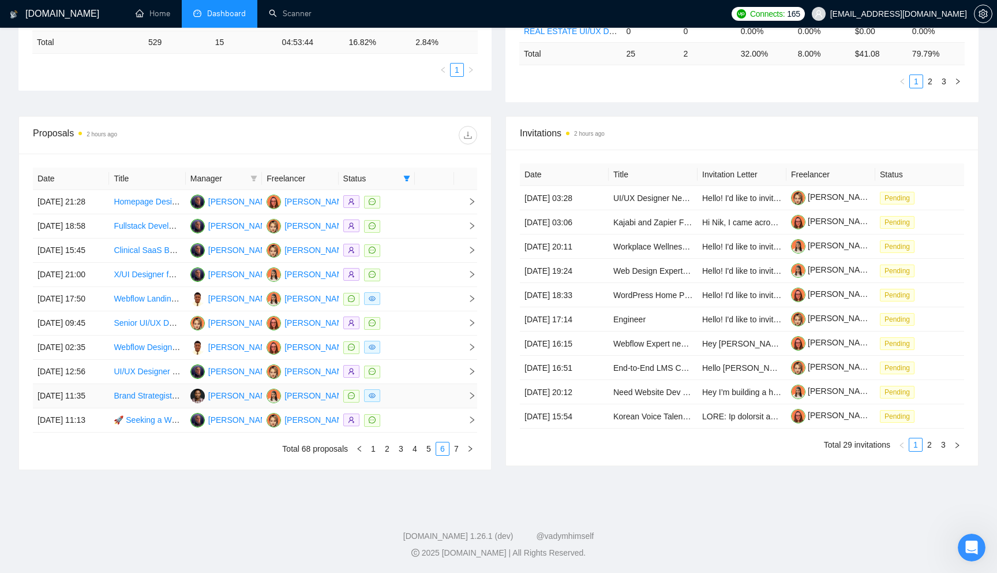
click at [442, 408] on td at bounding box center [434, 396] width 39 height 24
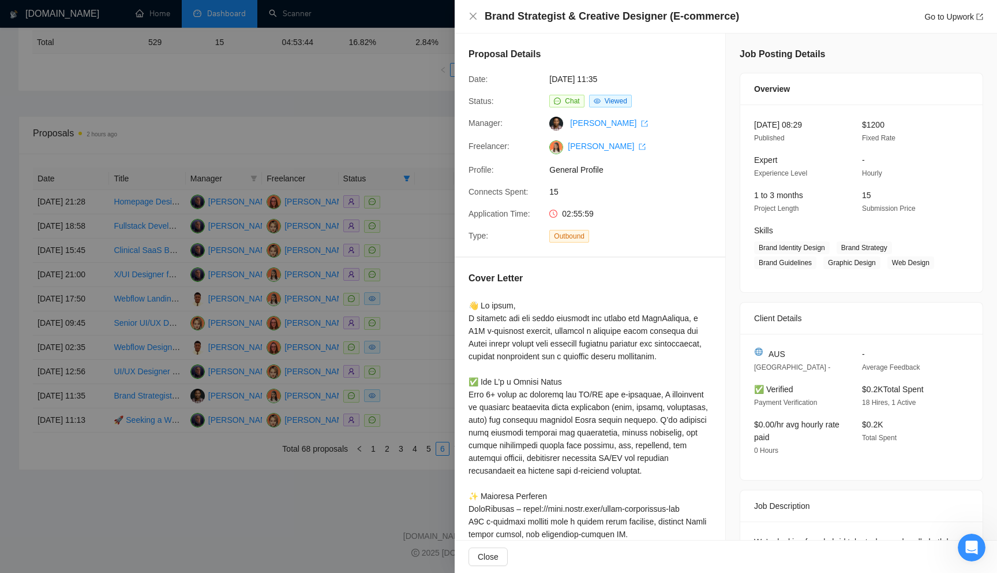
click at [330, 255] on div at bounding box center [498, 286] width 997 height 573
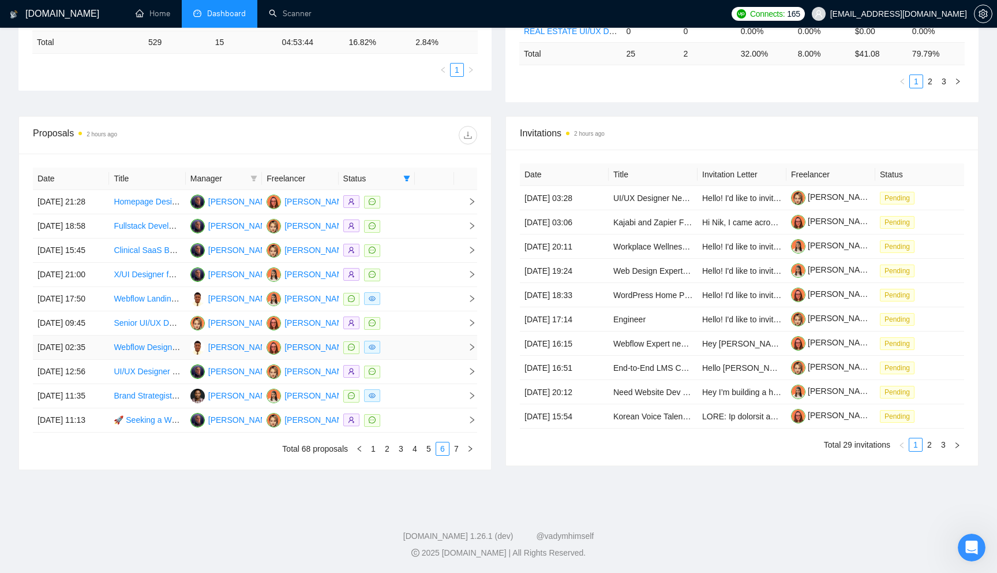
click at [438, 360] on td at bounding box center [434, 347] width 39 height 24
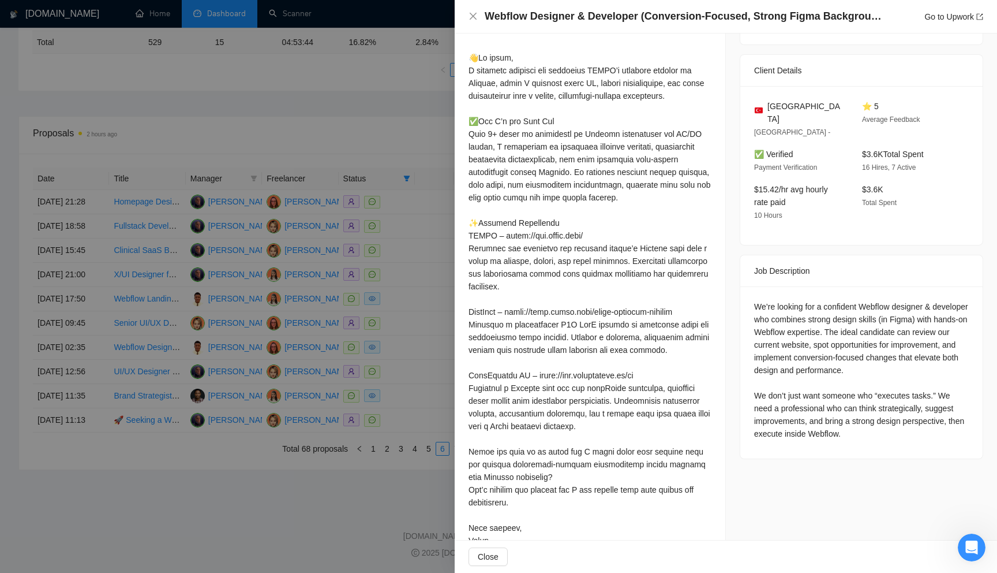
scroll to position [222, 0]
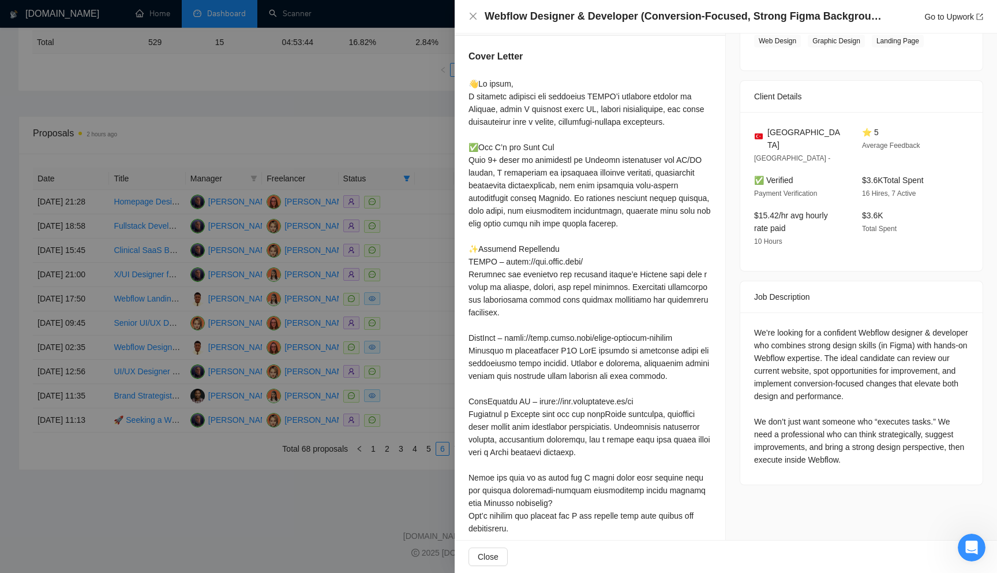
click at [336, 300] on div at bounding box center [498, 286] width 997 height 573
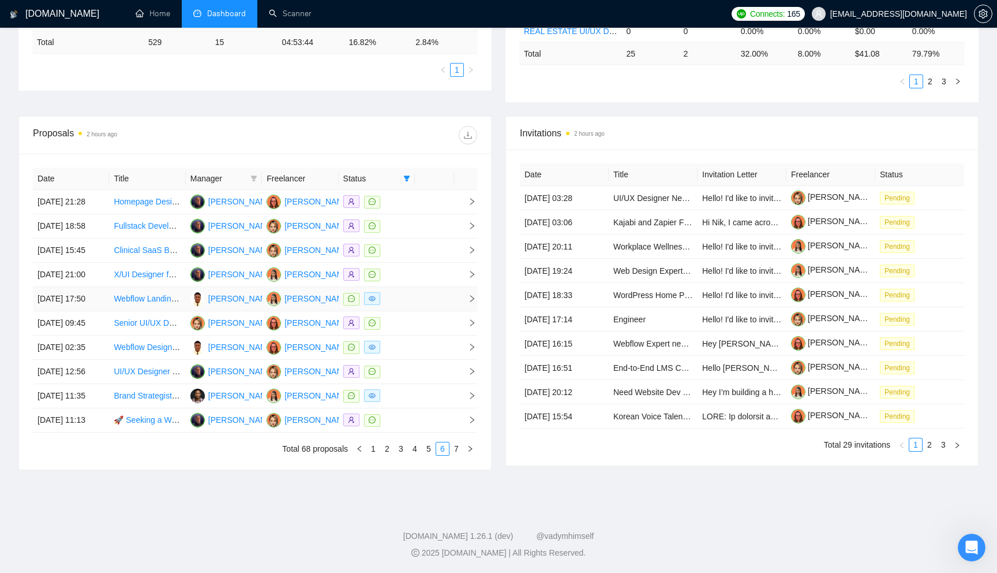
scroll to position [426, 0]
click at [428, 455] on link "5" at bounding box center [428, 448] width 13 height 13
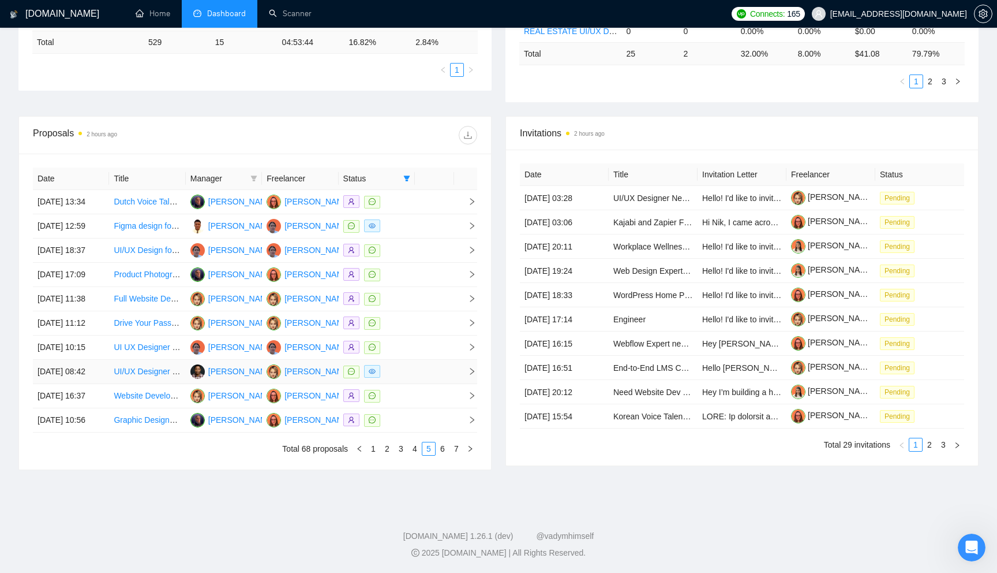
click at [434, 368] on td at bounding box center [434, 372] width 39 height 24
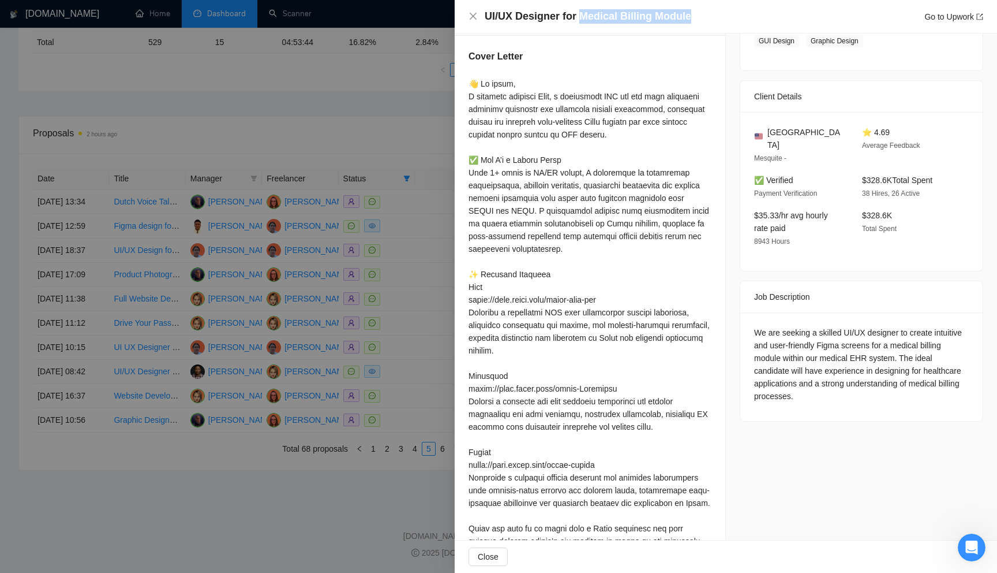
drag, startPoint x: 580, startPoint y: 16, endPoint x: 688, endPoint y: 20, distance: 108.0
click at [689, 20] on div "UI/UX Designer for Medical Billing Module Go to Upwork" at bounding box center [734, 16] width 499 height 14
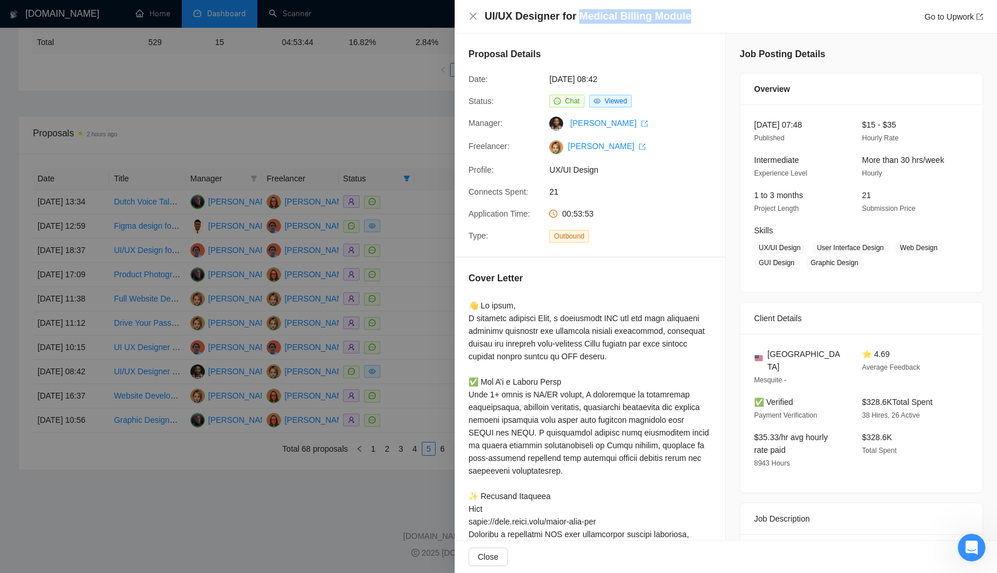
scroll to position [376, 0]
click at [318, 274] on div at bounding box center [498, 286] width 997 height 573
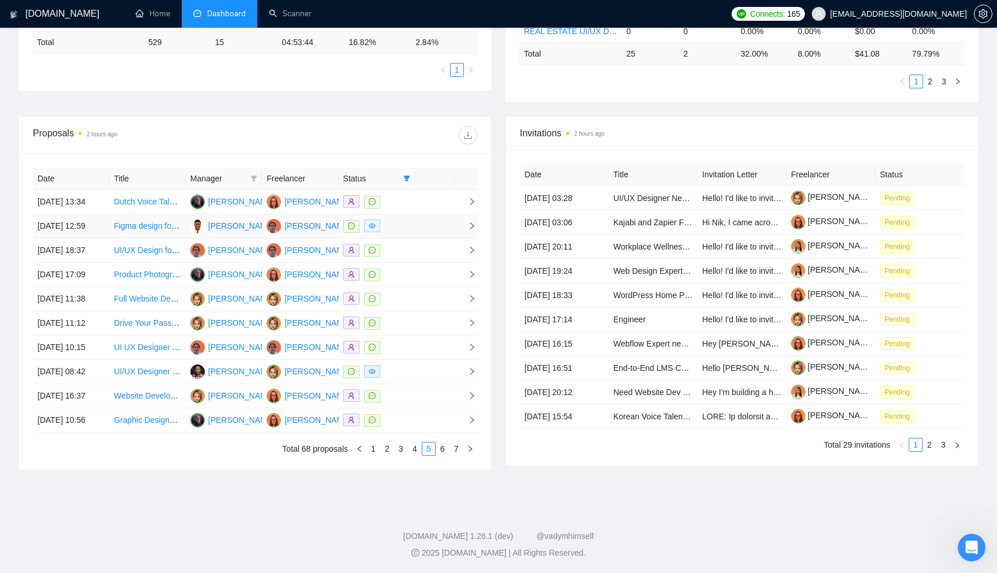
click at [433, 216] on td at bounding box center [434, 226] width 39 height 24
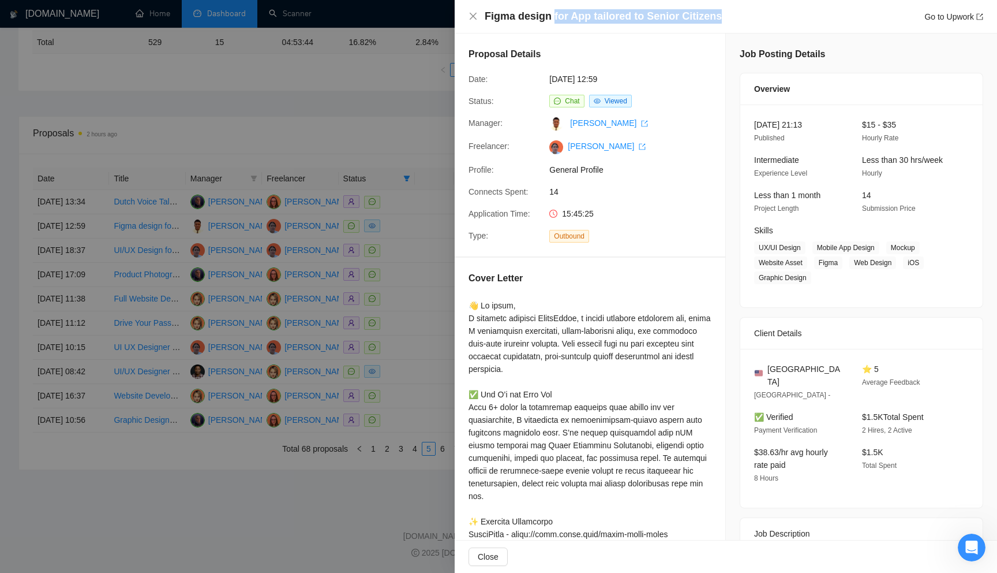
drag, startPoint x: 552, startPoint y: 17, endPoint x: 718, endPoint y: 16, distance: 165.6
click at [718, 16] on div "Figma design for App tailored to Senior Citizens Go to Upwork" at bounding box center [734, 16] width 499 height 14
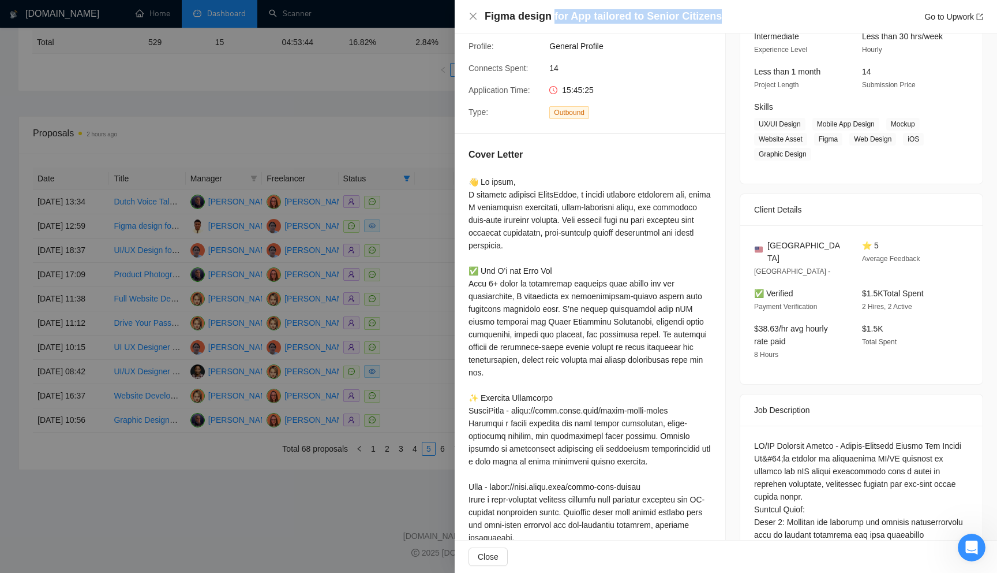
scroll to position [0, 0]
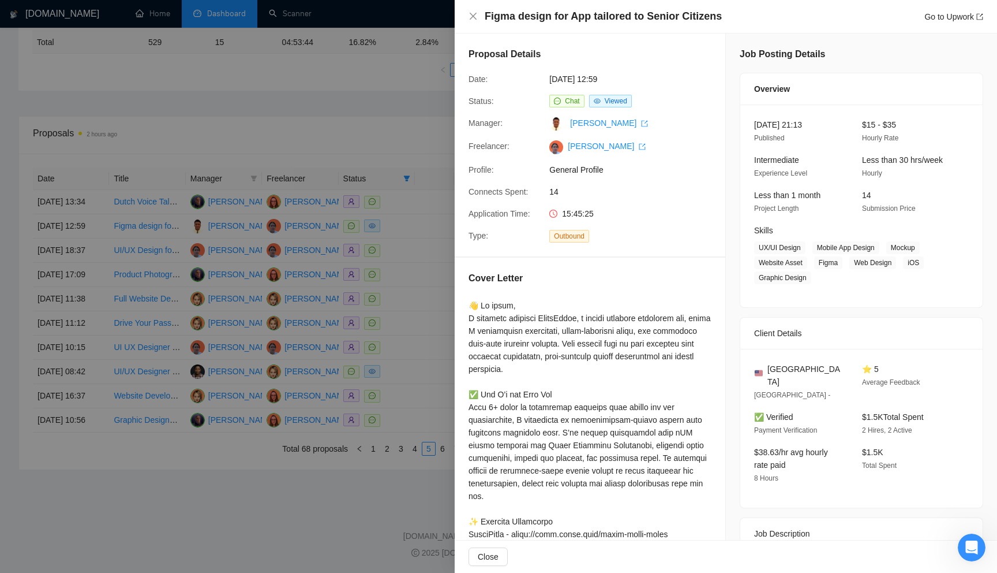
click at [358, 183] on div at bounding box center [498, 286] width 997 height 573
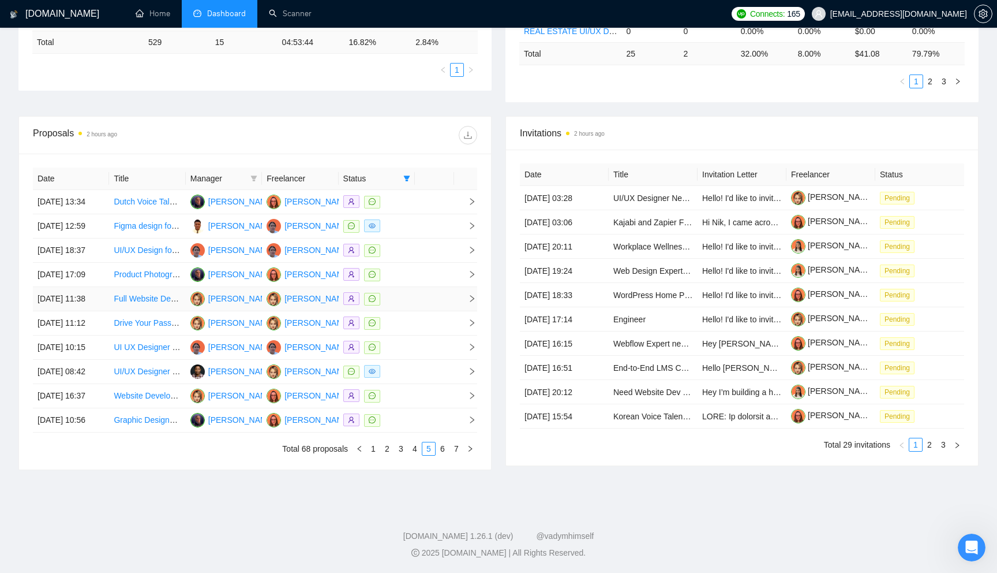
scroll to position [452, 0]
click at [415, 448] on link "4" at bounding box center [415, 448] width 13 height 13
click at [434, 416] on td at bounding box center [434, 420] width 39 height 24
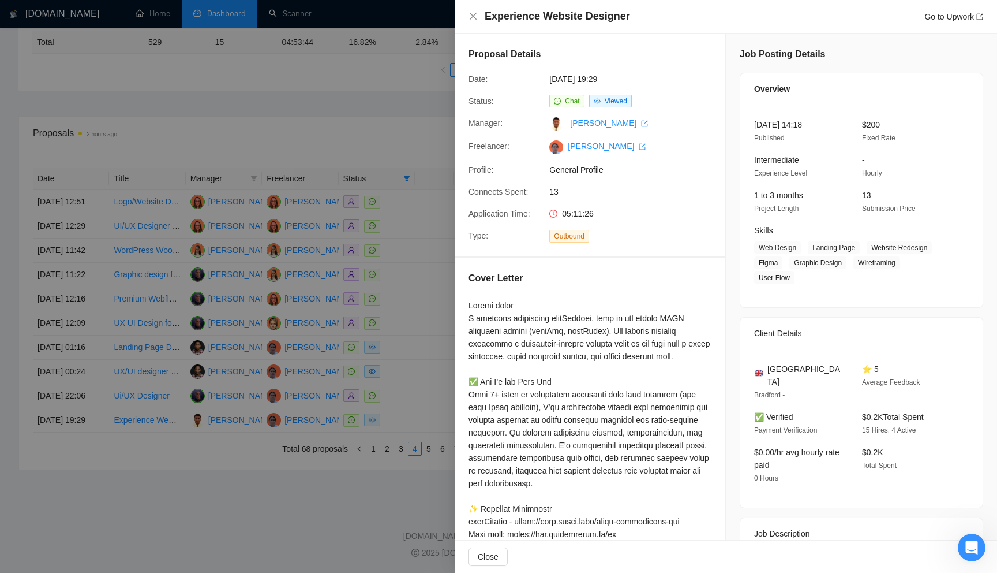
click at [366, 328] on div at bounding box center [498, 286] width 997 height 573
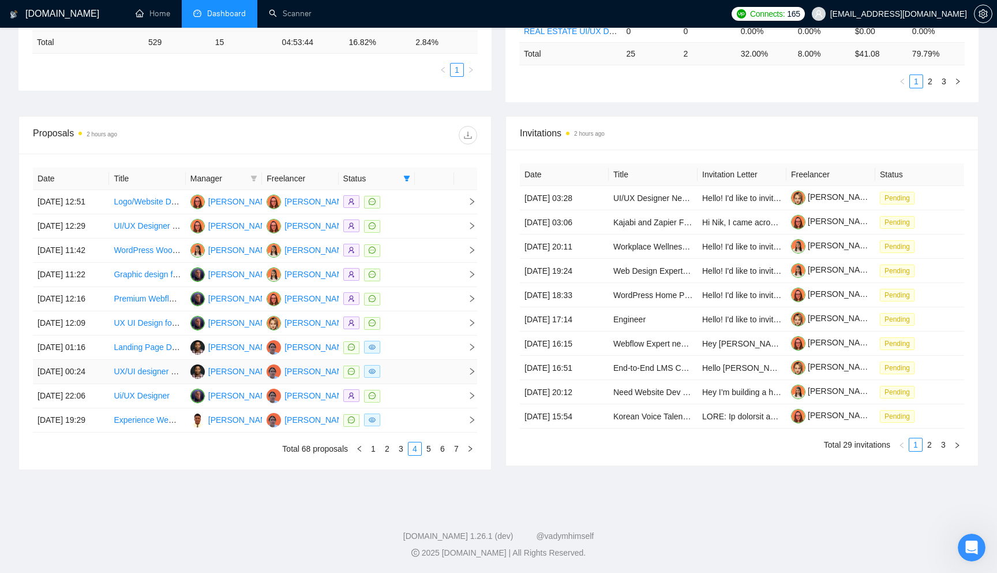
click at [443, 360] on td at bounding box center [434, 372] width 39 height 24
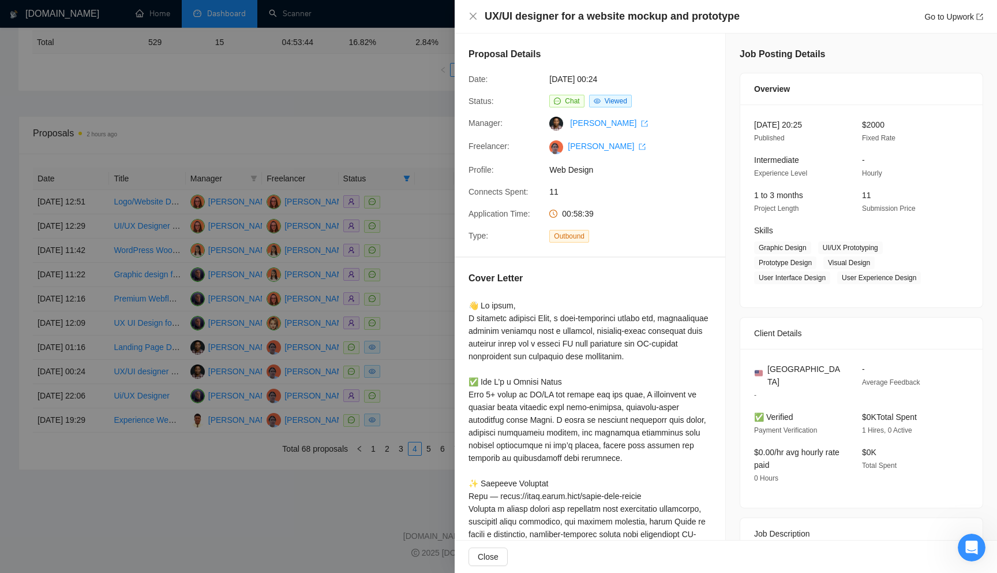
click at [343, 305] on div at bounding box center [498, 286] width 997 height 573
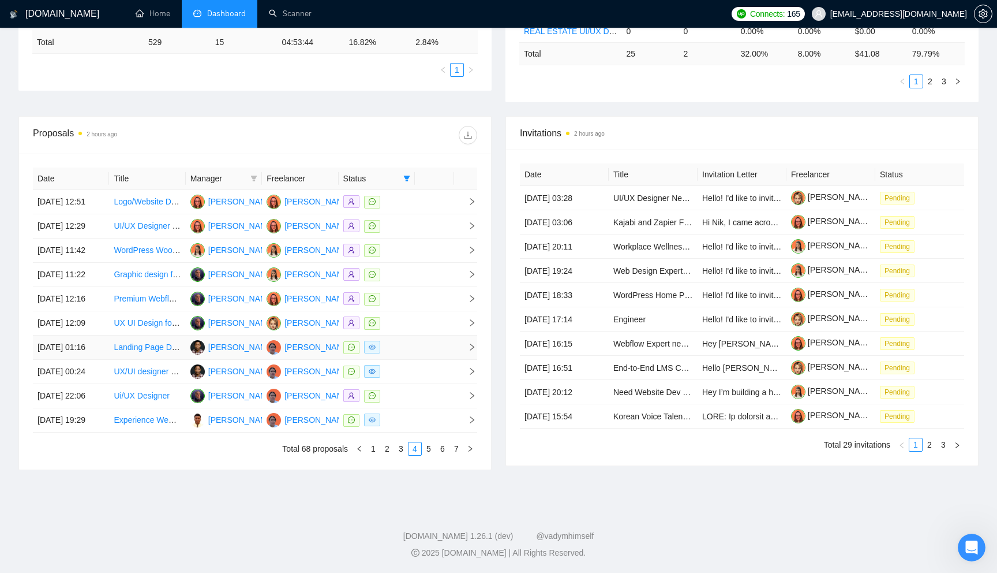
click at [448, 335] on td at bounding box center [434, 347] width 39 height 24
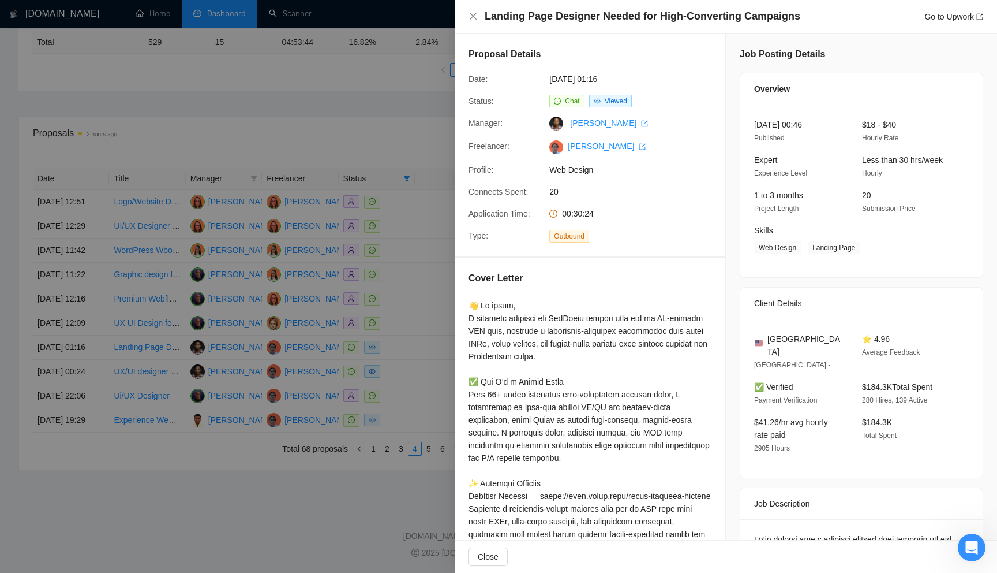
click at [261, 301] on div at bounding box center [498, 286] width 997 height 573
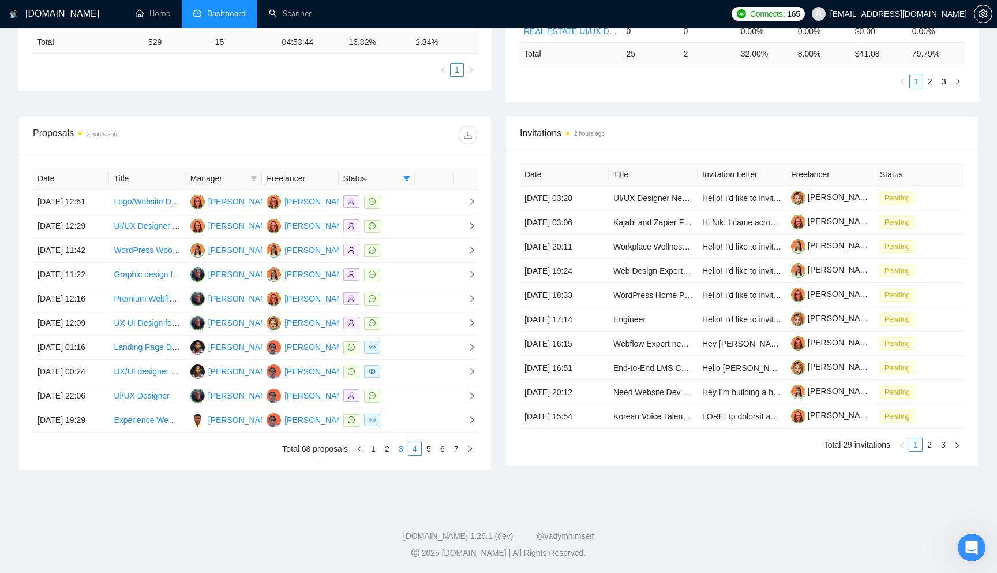
click at [403, 450] on link "3" at bounding box center [401, 448] width 13 height 13
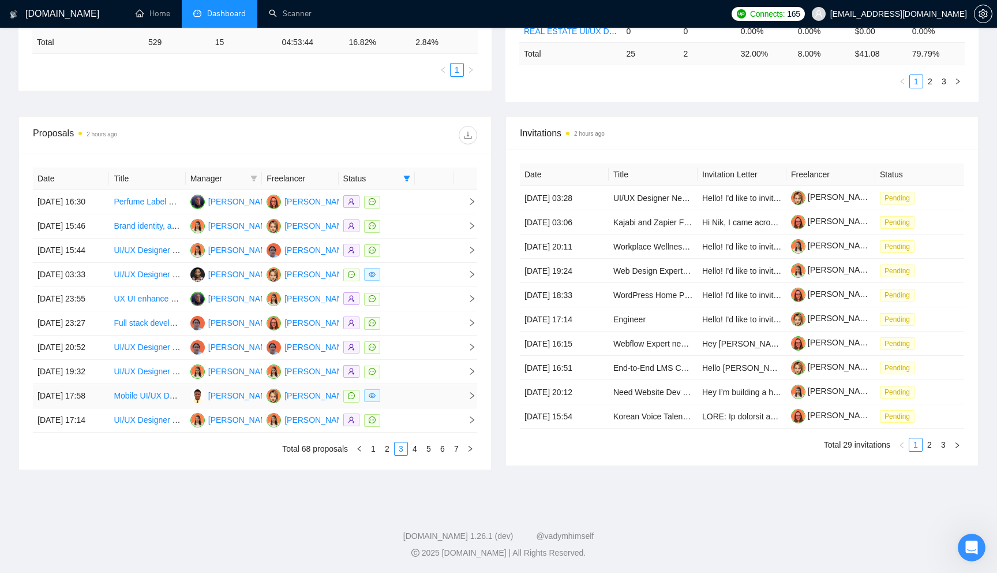
click at [434, 384] on td at bounding box center [434, 396] width 39 height 24
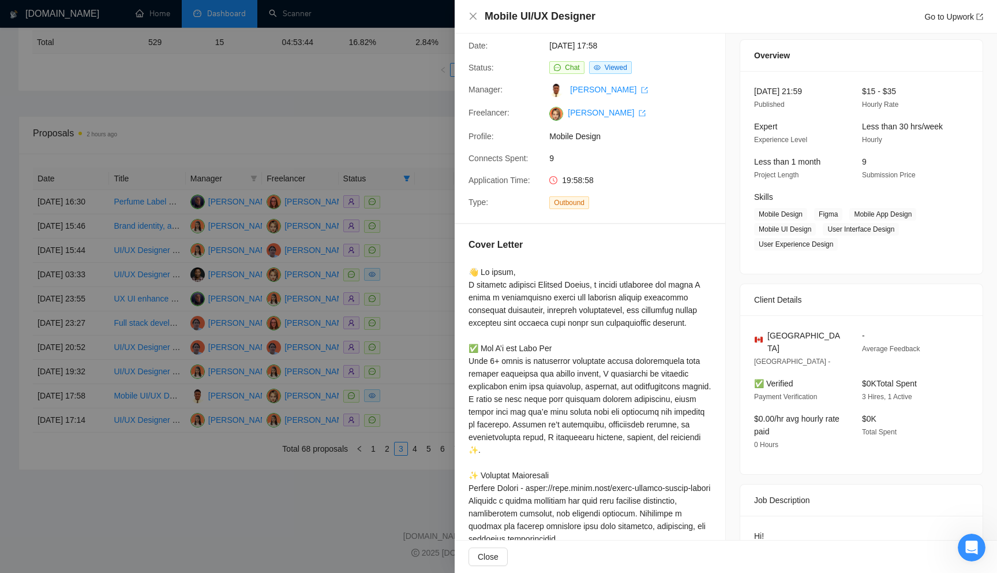
scroll to position [38, 0]
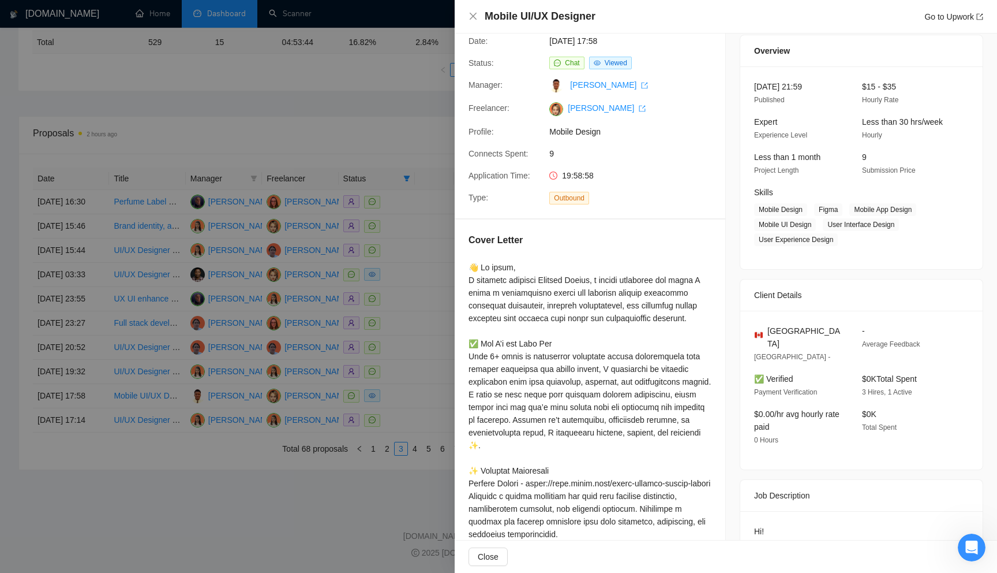
click at [358, 272] on div at bounding box center [498, 286] width 997 height 573
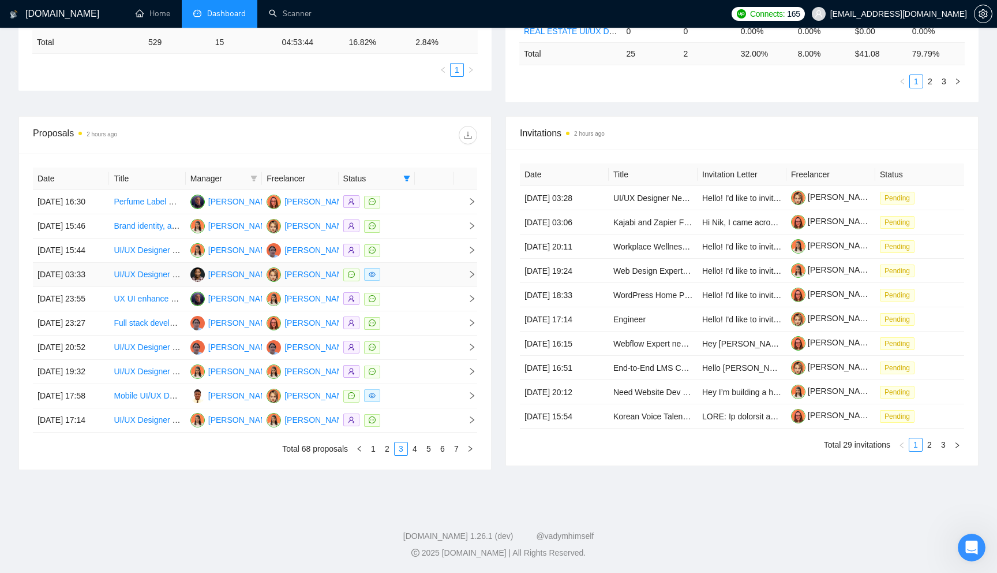
click at [412, 263] on td at bounding box center [377, 275] width 76 height 24
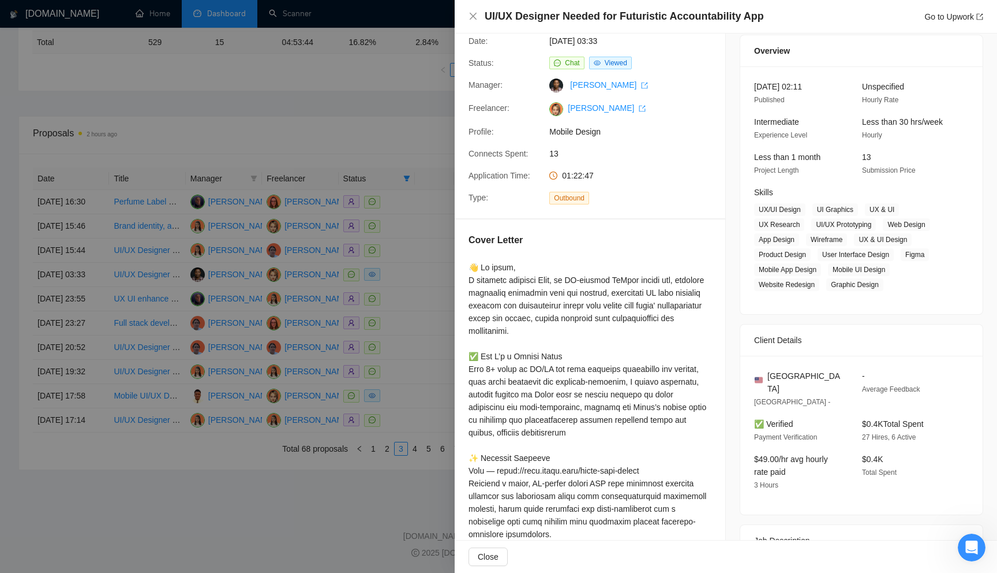
click at [358, 275] on div at bounding box center [498, 286] width 997 height 573
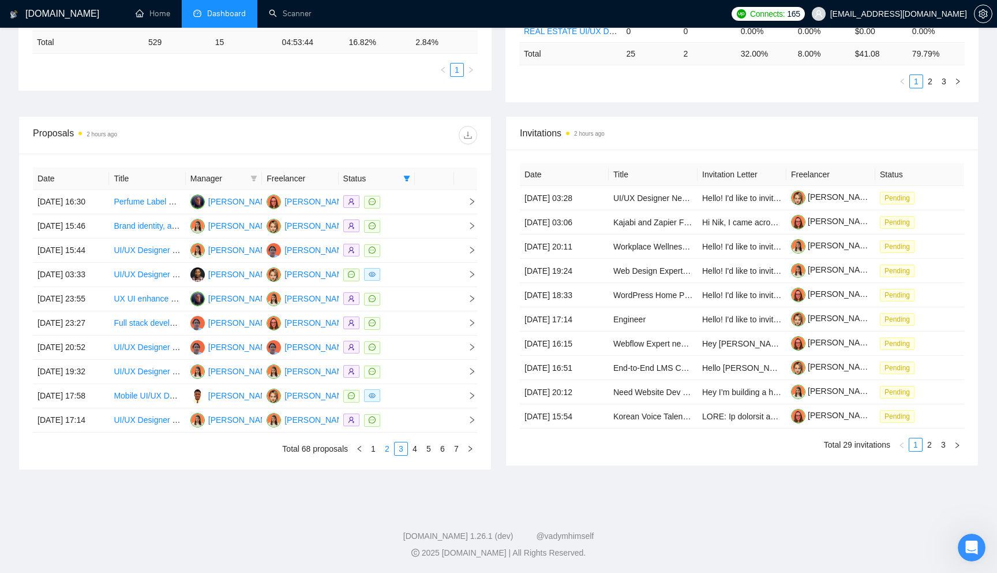
click at [389, 452] on link "2" at bounding box center [387, 448] width 13 height 13
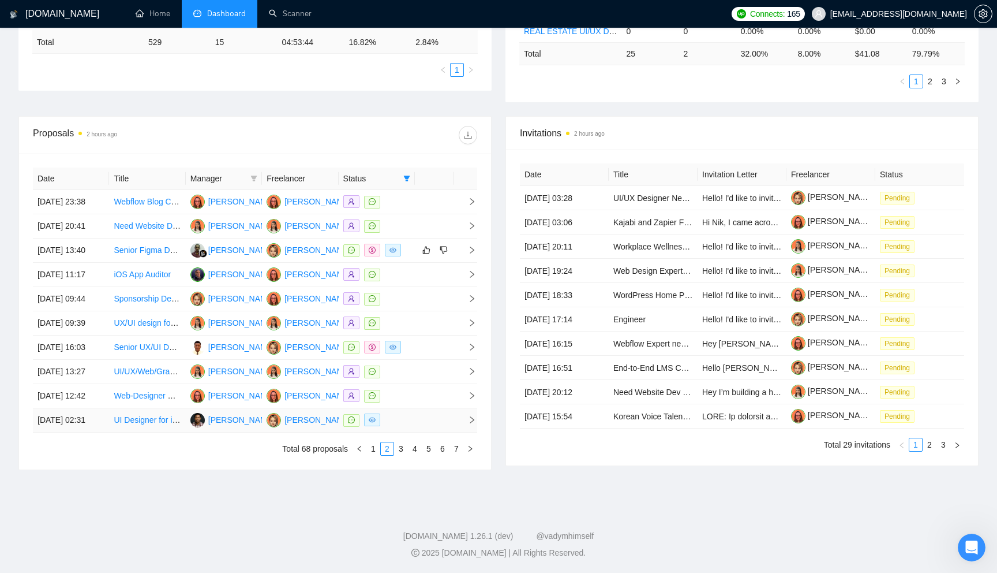
click at [428, 421] on td at bounding box center [434, 420] width 39 height 24
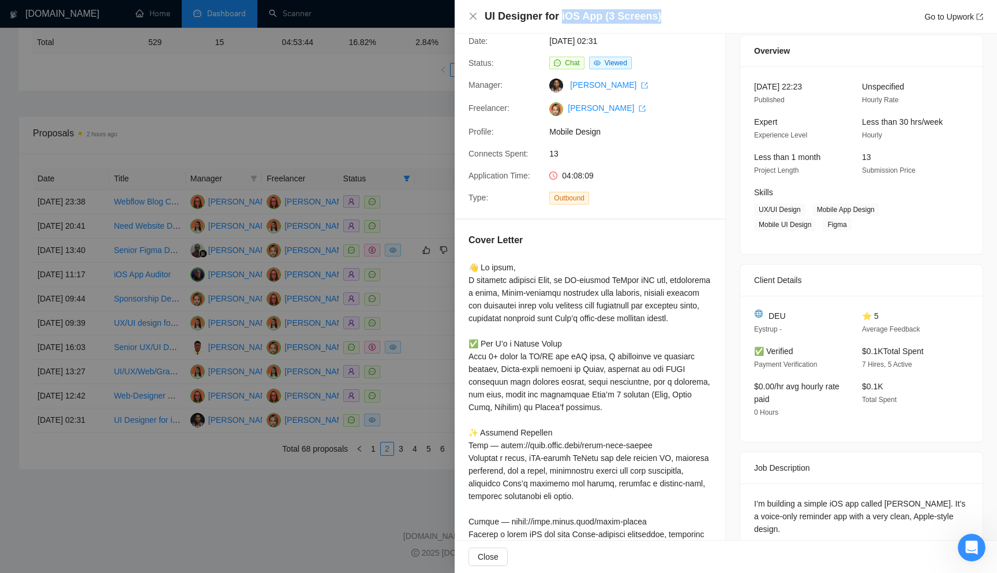
drag, startPoint x: 560, startPoint y: 16, endPoint x: 663, endPoint y: 13, distance: 103.4
click at [663, 13] on div "UI Designer for iOS App (3 Screens) Go to Upwork" at bounding box center [734, 16] width 499 height 14
click at [347, 298] on div at bounding box center [498, 286] width 997 height 573
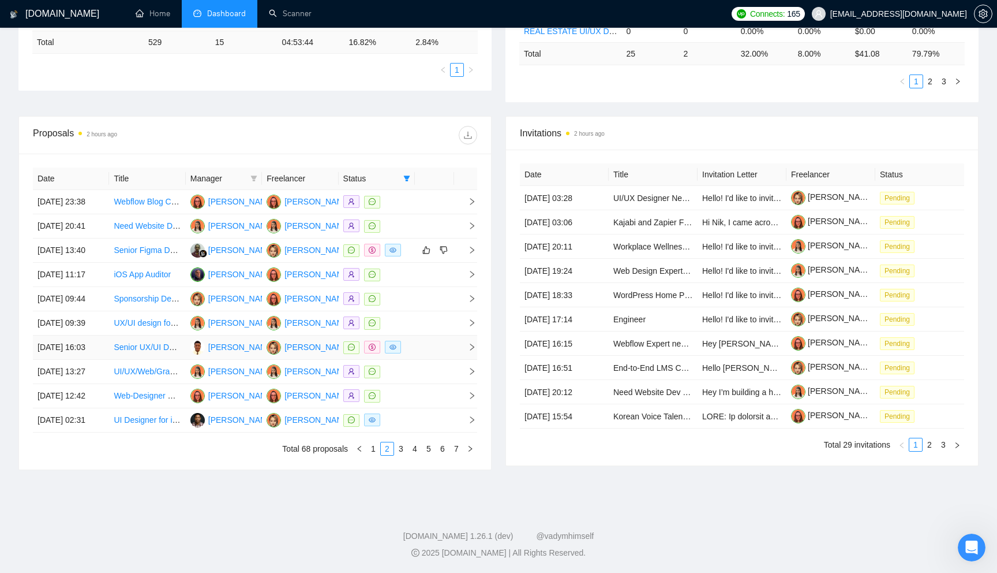
click at [425, 335] on td at bounding box center [434, 347] width 39 height 24
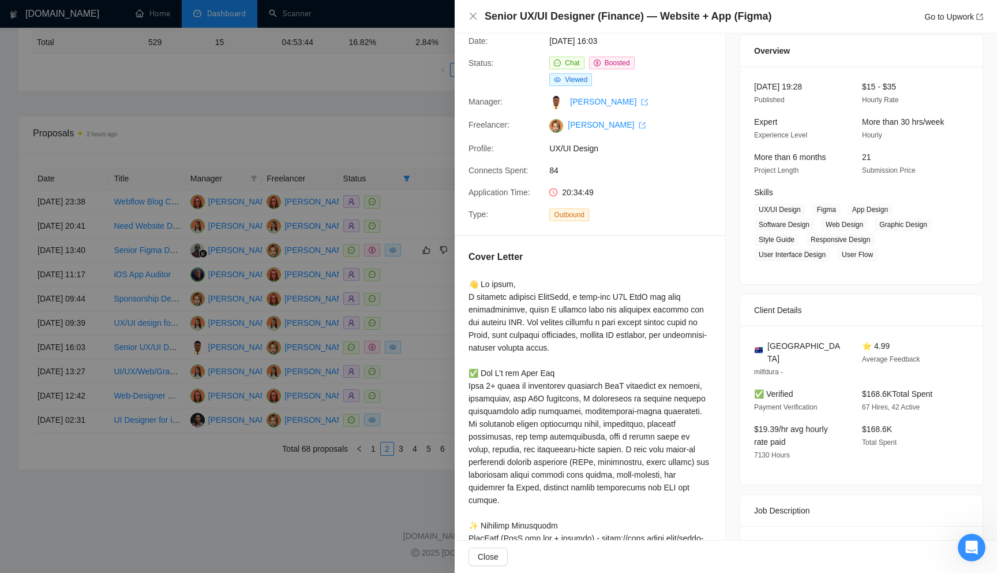
click at [336, 192] on div at bounding box center [498, 286] width 997 height 573
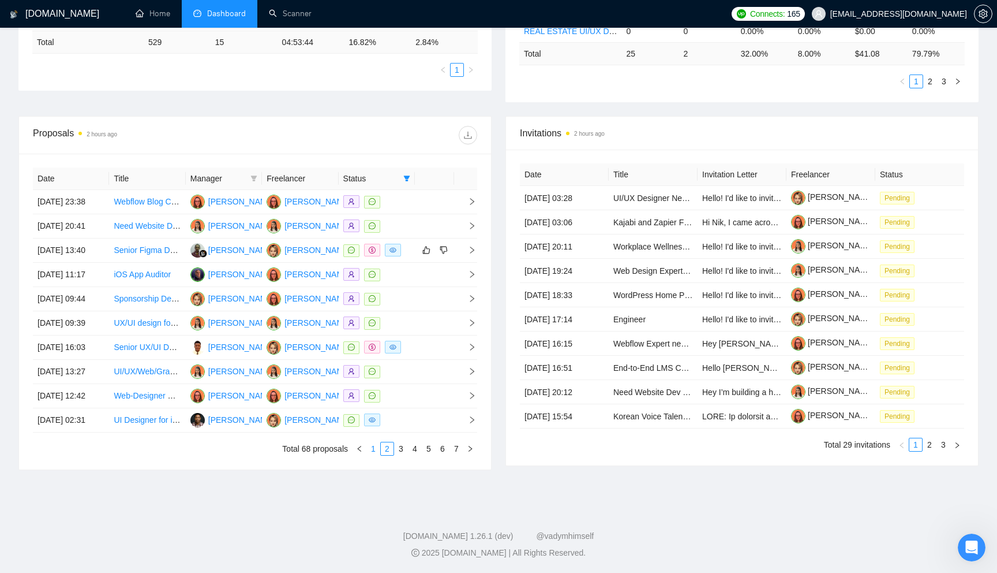
click at [371, 450] on link "1" at bounding box center [373, 448] width 13 height 13
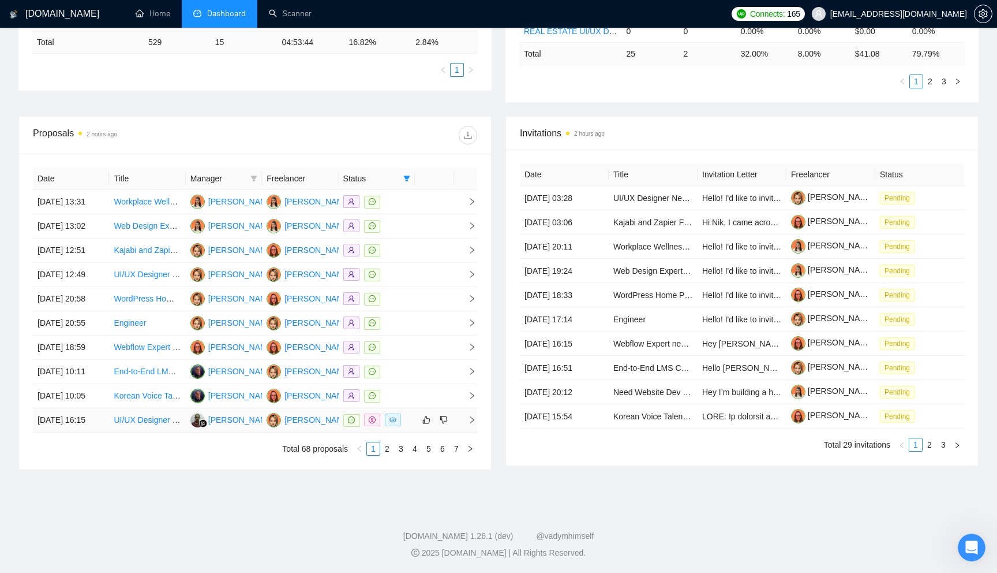
click at [410, 419] on td at bounding box center [377, 420] width 76 height 24
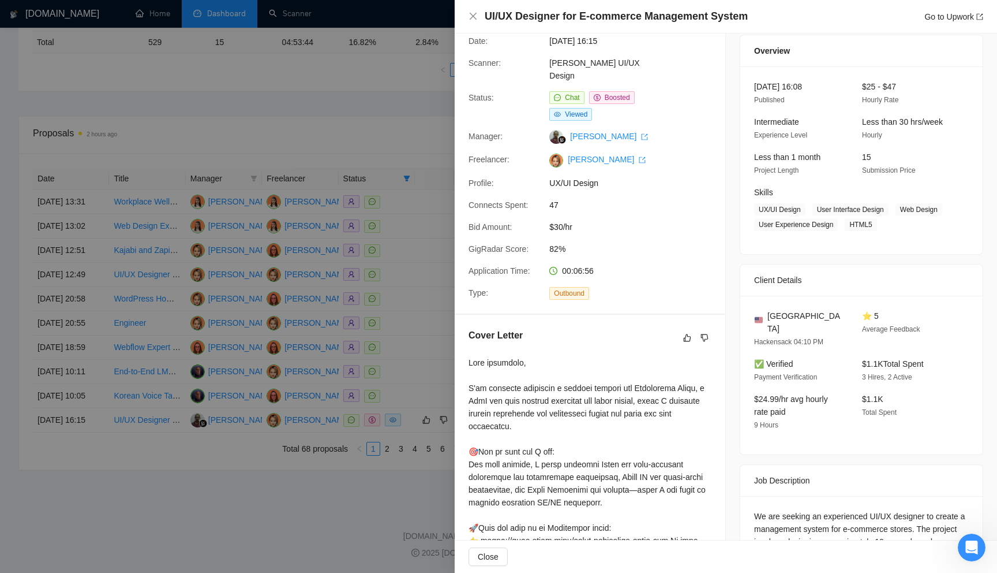
click at [324, 343] on div at bounding box center [498, 286] width 997 height 573
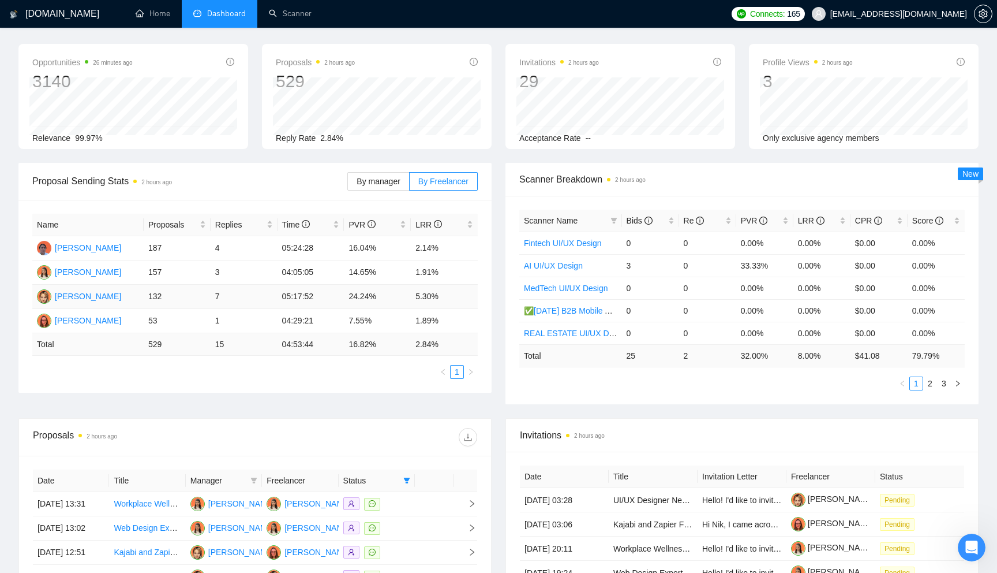
scroll to position [31, 0]
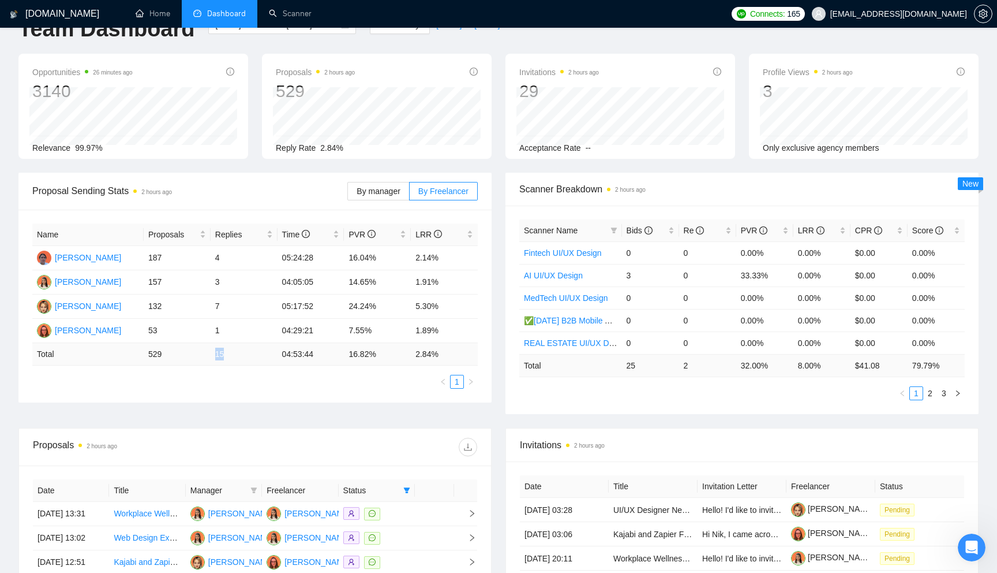
drag, startPoint x: 210, startPoint y: 349, endPoint x: 241, endPoint y: 349, distance: 30.6
click at [240, 349] on td "15" at bounding box center [244, 354] width 67 height 23
click at [254, 387] on ul "1" at bounding box center [255, 382] width 446 height 14
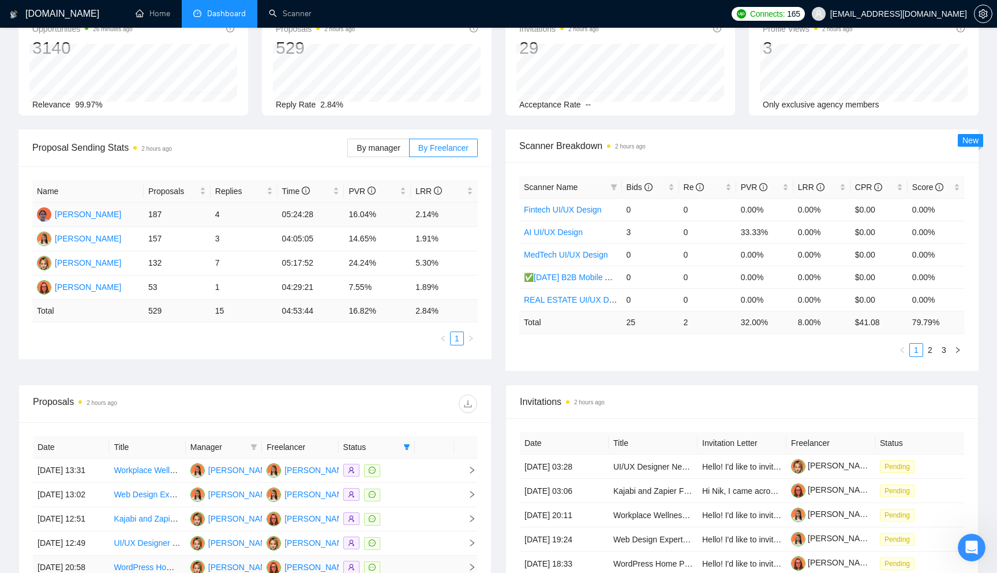
scroll to position [70, 0]
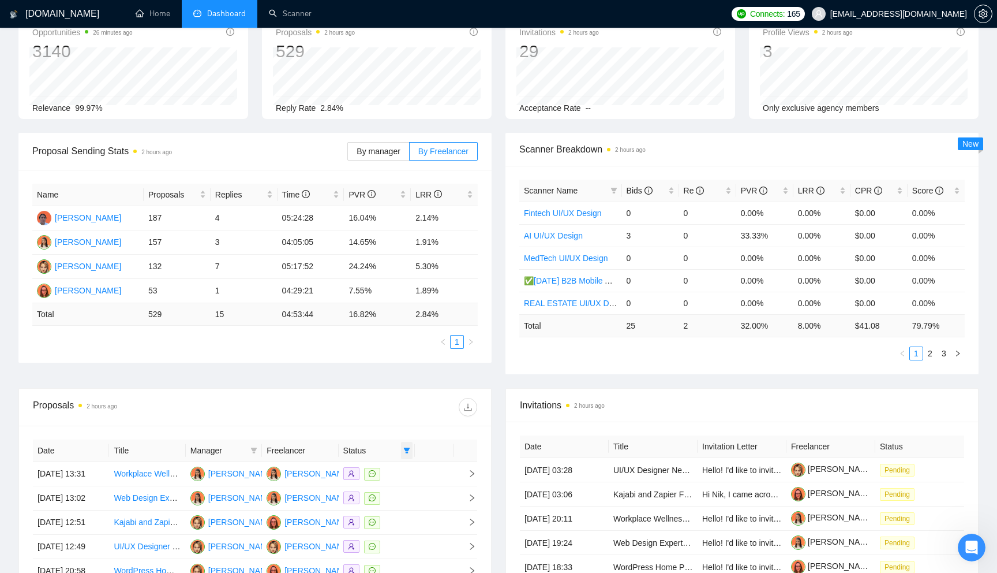
click at [411, 452] on span at bounding box center [407, 450] width 12 height 17
click at [404, 417] on div "Proposals 2 hours ago" at bounding box center [255, 406] width 444 height 37
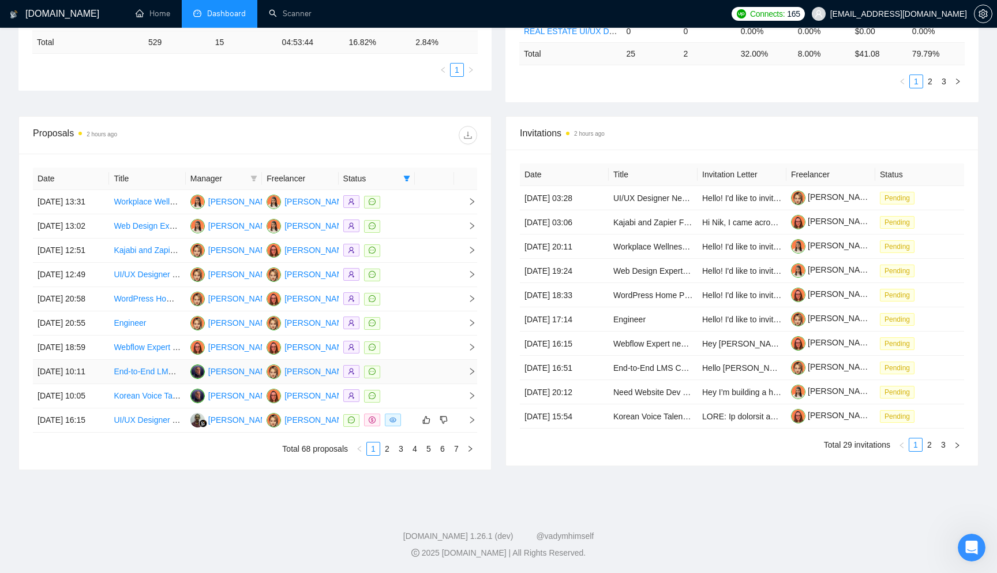
scroll to position [403, 0]
